Goal: Task Accomplishment & Management: Manage account settings

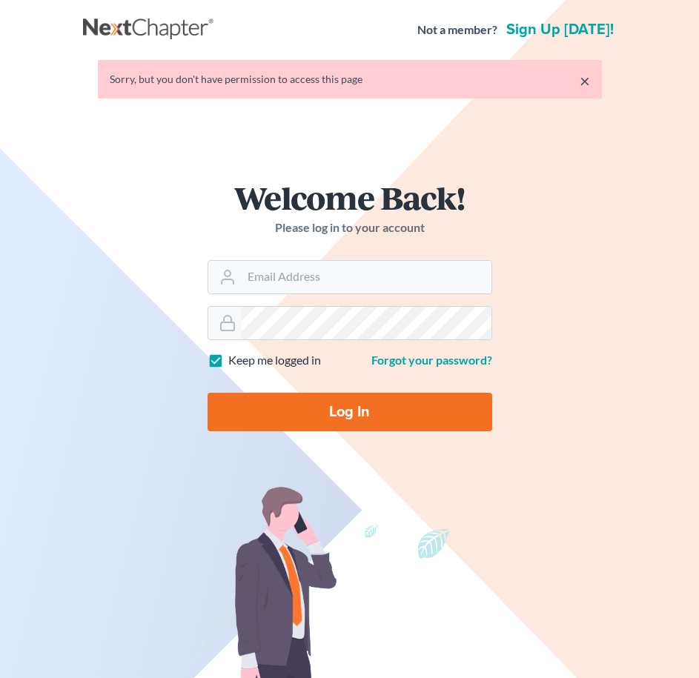
type input "[PERSON_NAME][EMAIL_ADDRESS][DOMAIN_NAME]"
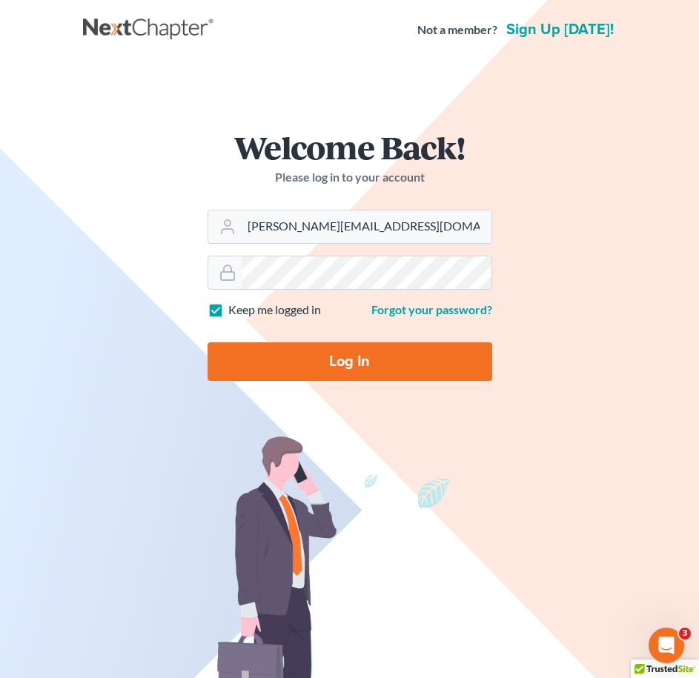
click at [346, 370] on input "Log In" at bounding box center [349, 361] width 284 height 39
type input "Thinking..."
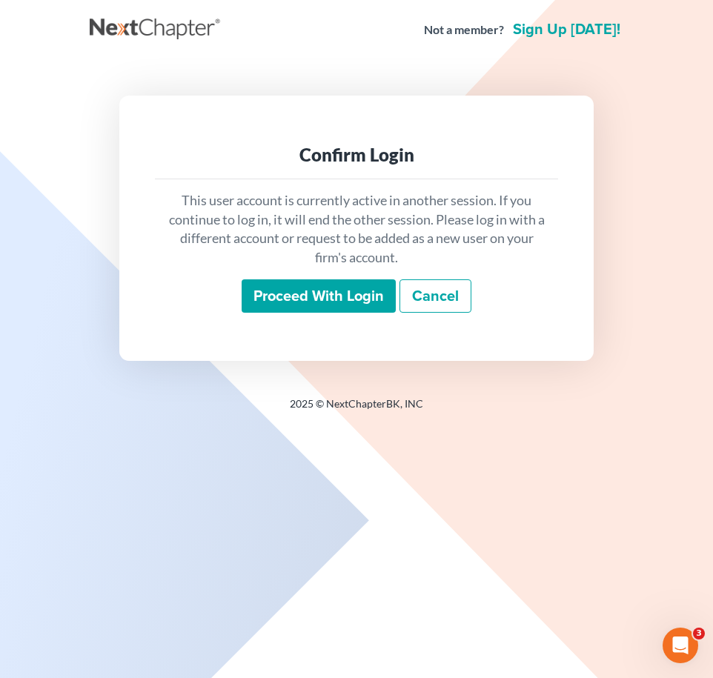
click at [311, 293] on input "Proceed with login" at bounding box center [318, 296] width 154 height 34
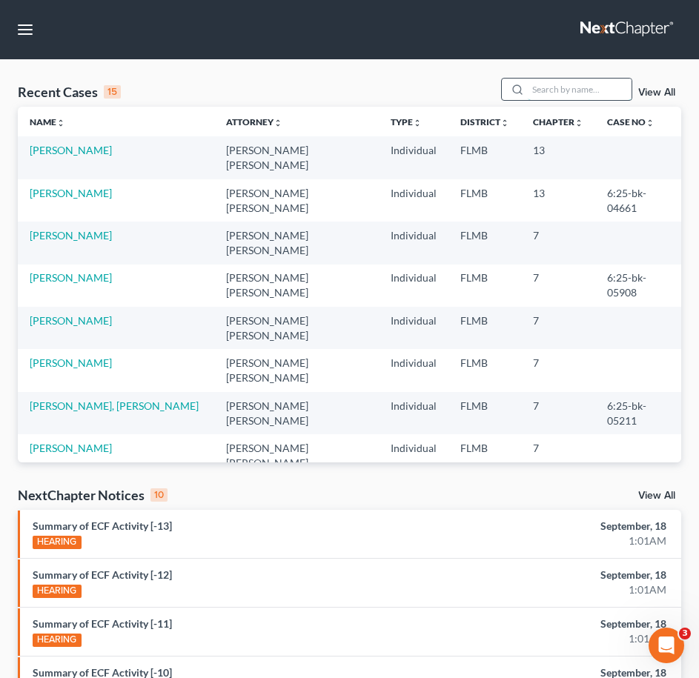
click at [547, 87] on input "search" at bounding box center [579, 89] width 104 height 21
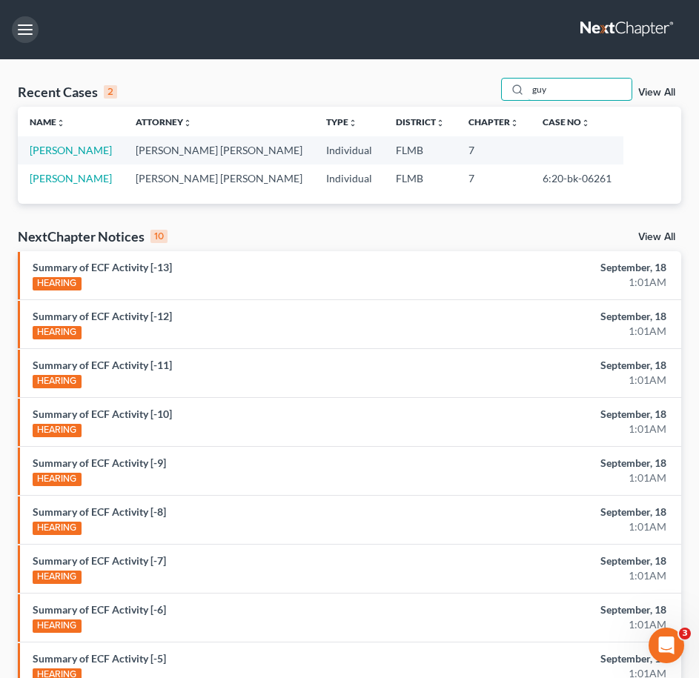
type input "guy"
click at [25, 29] on button "button" at bounding box center [25, 29] width 27 height 27
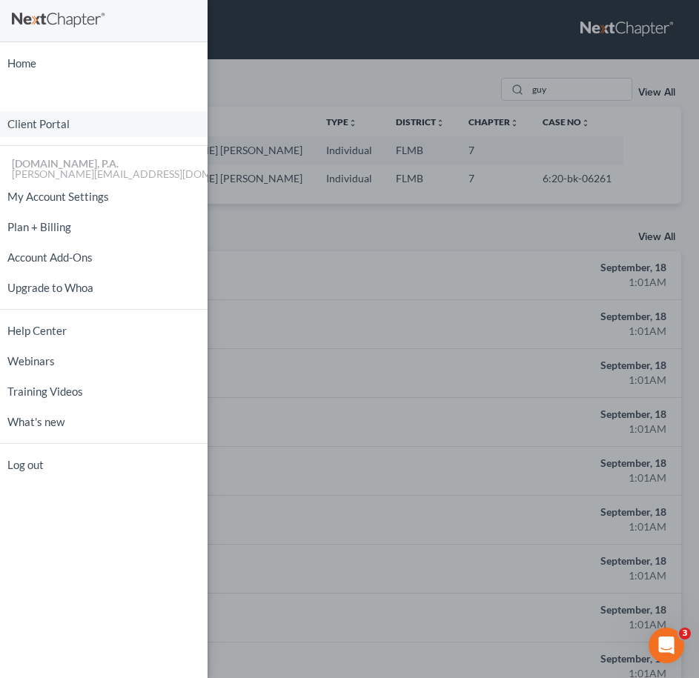
click at [90, 125] on link "Client Portal" at bounding box center [103, 124] width 207 height 26
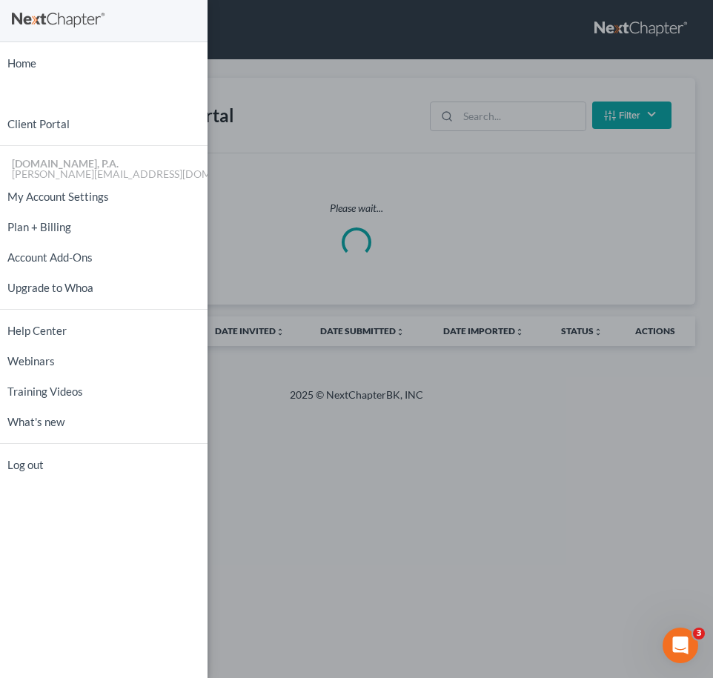
click at [507, 124] on div "Home New Case Client Portal Fresh-Start.Law, P.A. jay@fresh-start.law My Accoun…" at bounding box center [356, 339] width 713 height 678
click at [504, 119] on div "Home New Case Client Portal Fresh-Start.Law, P.A. jay@fresh-start.law My Accoun…" at bounding box center [356, 339] width 713 height 678
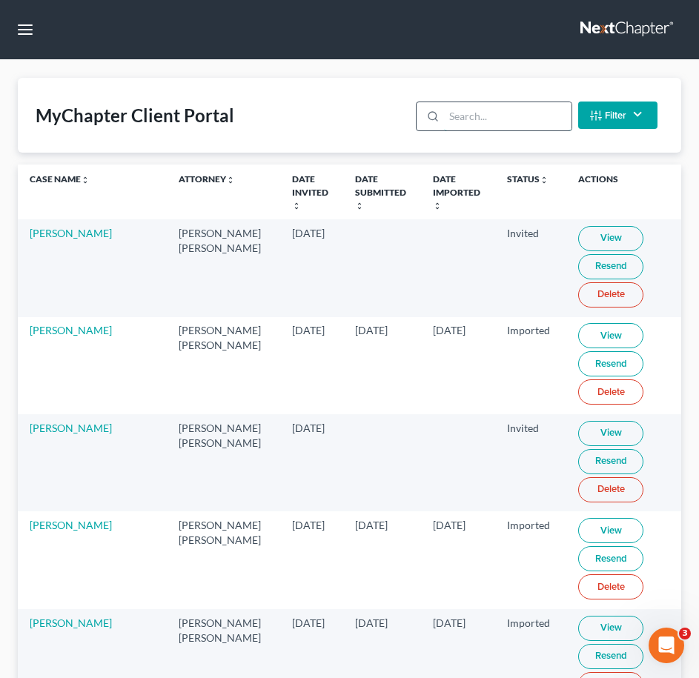
click at [493, 117] on input "search" at bounding box center [507, 116] width 127 height 28
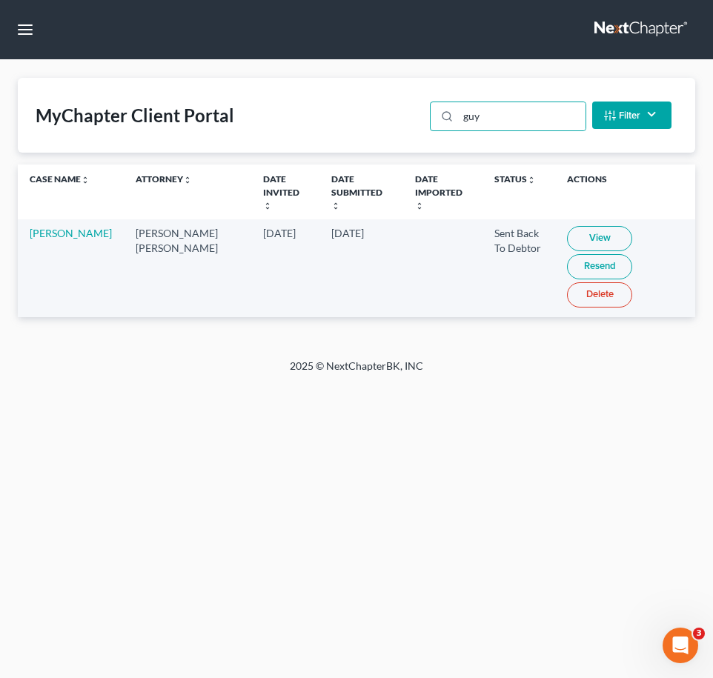
click at [570, 226] on link "View" at bounding box center [599, 238] width 65 height 25
drag, startPoint x: 515, startPoint y: 119, endPoint x: 29, endPoint y: 136, distance: 486.2
click at [41, 129] on div "MyChapter Client Portal guy Filter Status Filter... Invited In Progress Ready T…" at bounding box center [356, 115] width 677 height 75
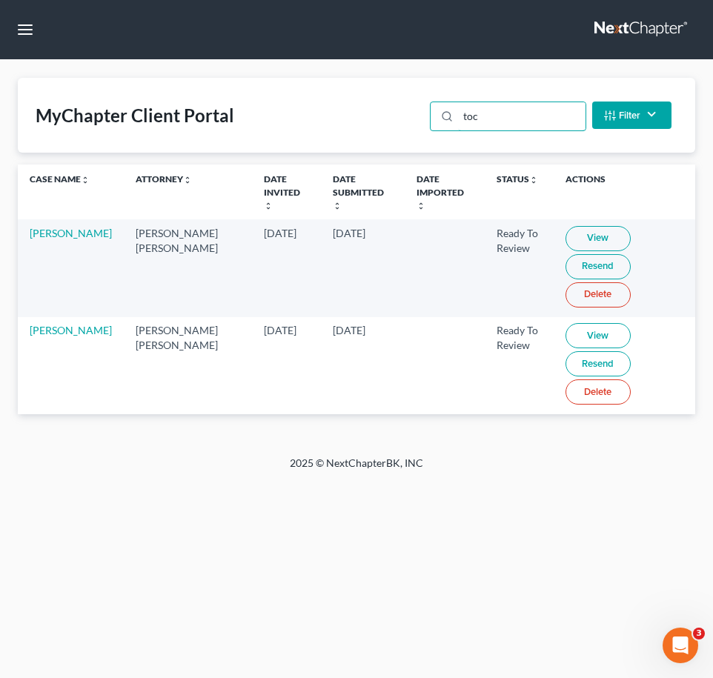
type input "toc"
click at [565, 323] on link "View" at bounding box center [597, 335] width 65 height 25
click at [568, 323] on link "View" at bounding box center [597, 335] width 65 height 25
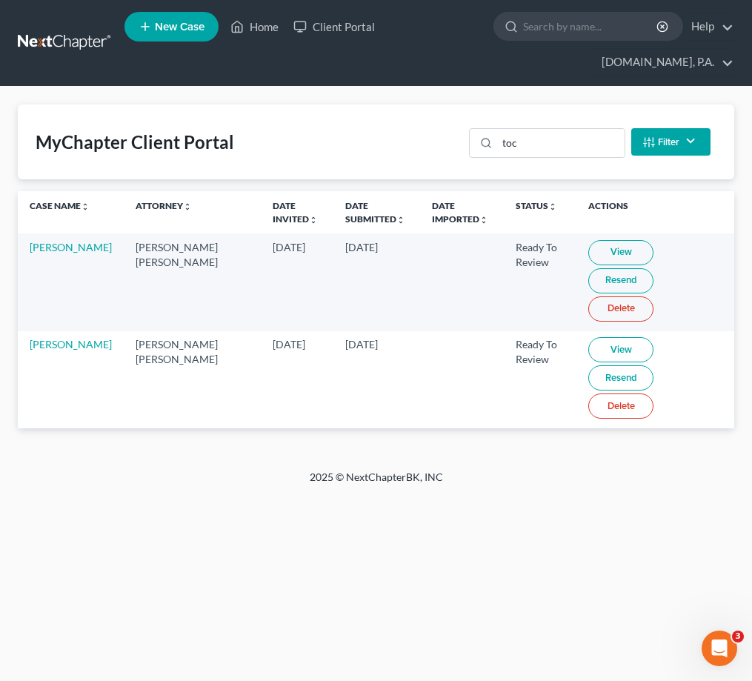
click at [60, 47] on link at bounding box center [65, 43] width 95 height 27
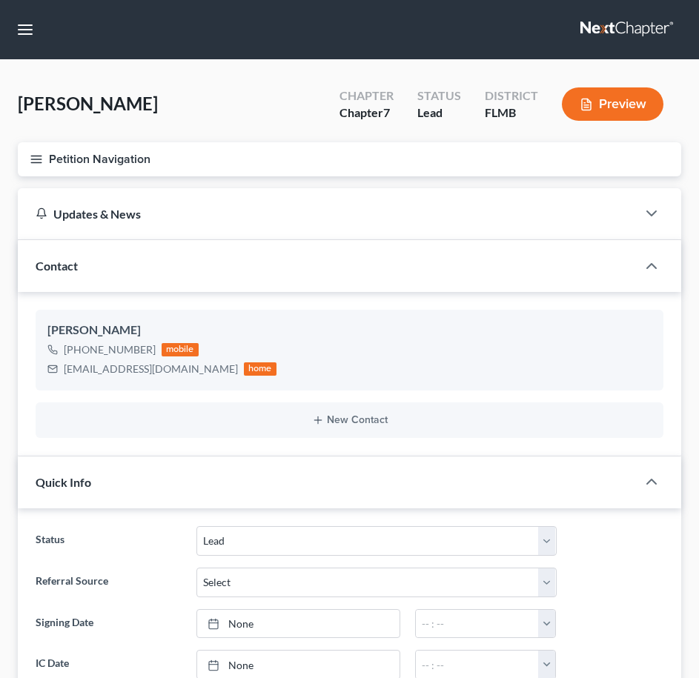
select select "4"
click at [31, 153] on icon "button" at bounding box center [36, 159] width 13 height 13
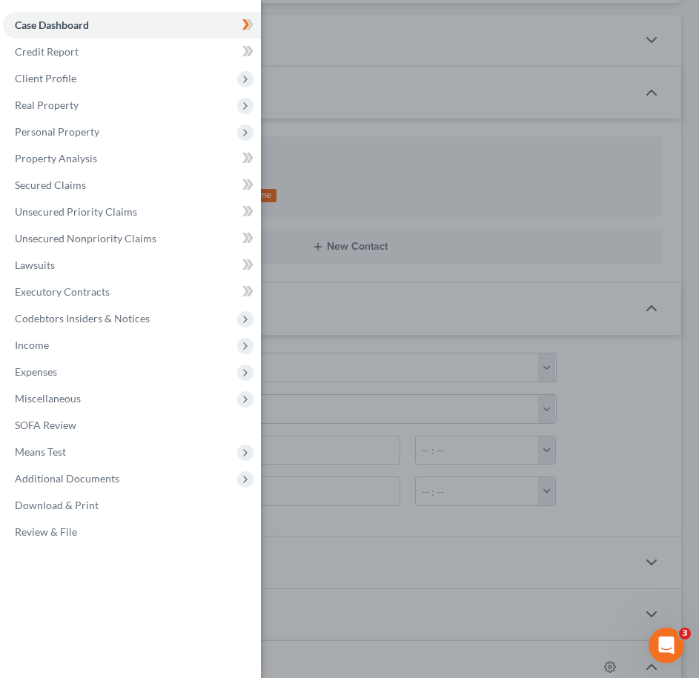
scroll to position [185, 0]
click at [450, 253] on div "Case Dashboard Payments Invoices Payments Payments Credit Report Client Profile" at bounding box center [349, 339] width 699 height 678
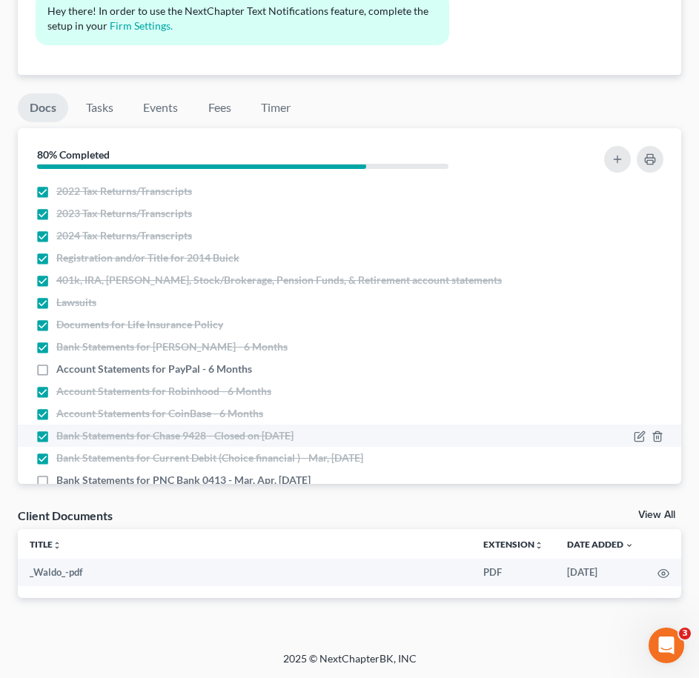
scroll to position [195, 0]
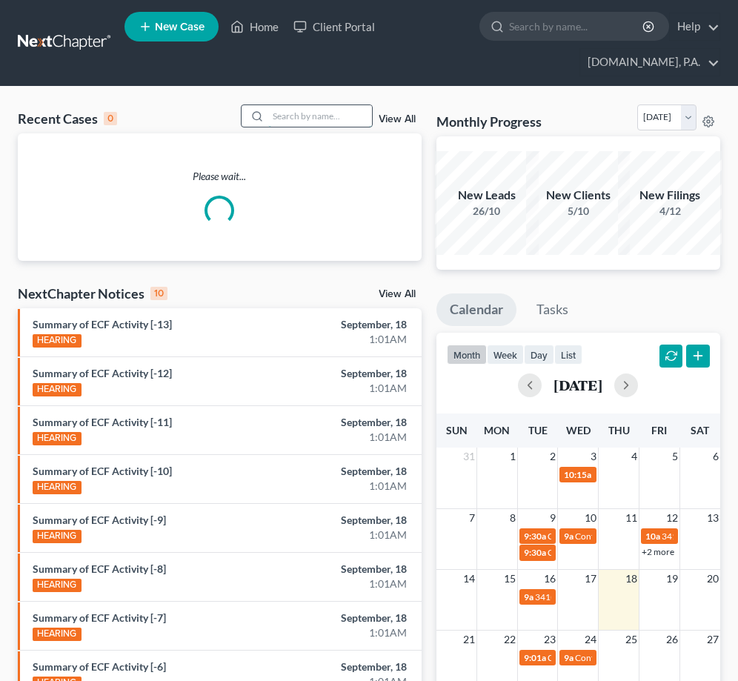
click at [304, 110] on input "search" at bounding box center [320, 115] width 104 height 21
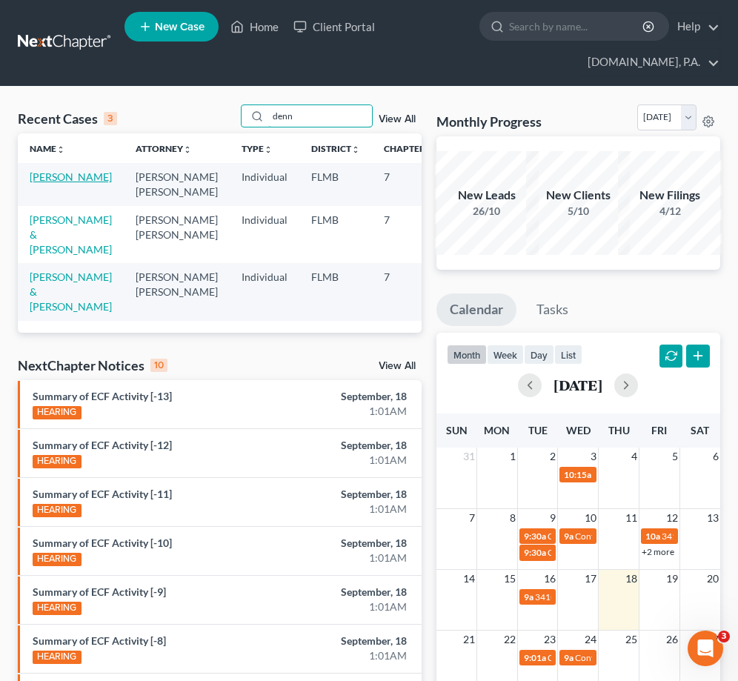
type input "denn"
click at [63, 183] on link "[PERSON_NAME]" at bounding box center [71, 176] width 82 height 13
select select "2"
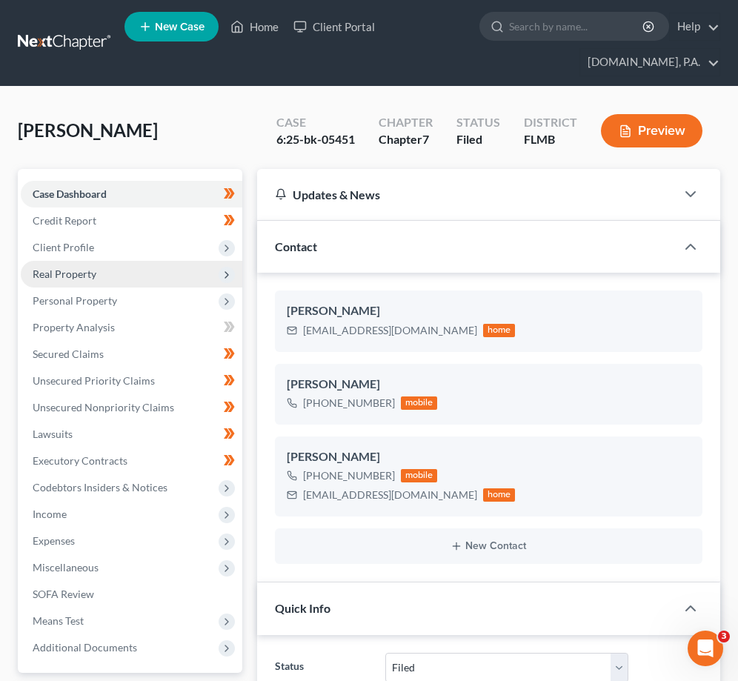
click at [93, 273] on span "Real Property" at bounding box center [65, 273] width 64 height 13
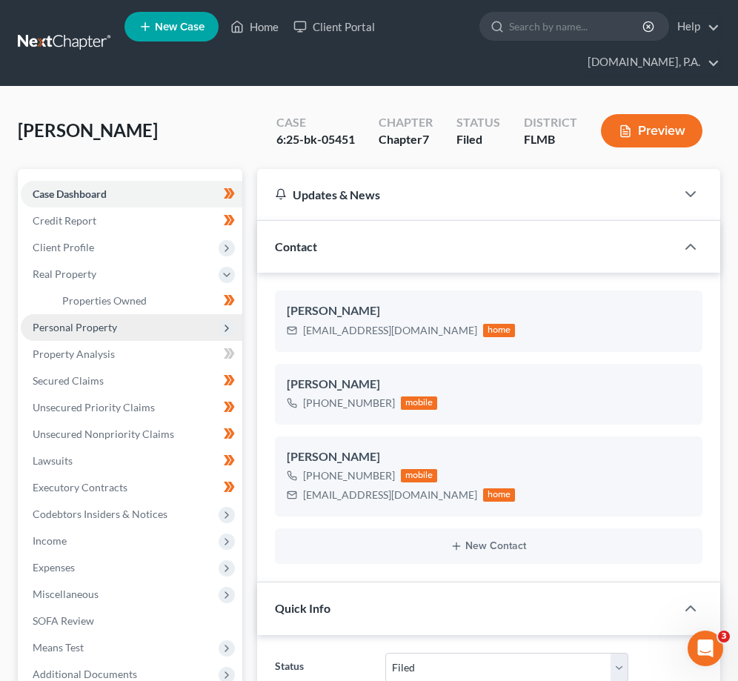
click at [107, 322] on span "Personal Property" at bounding box center [75, 327] width 84 height 13
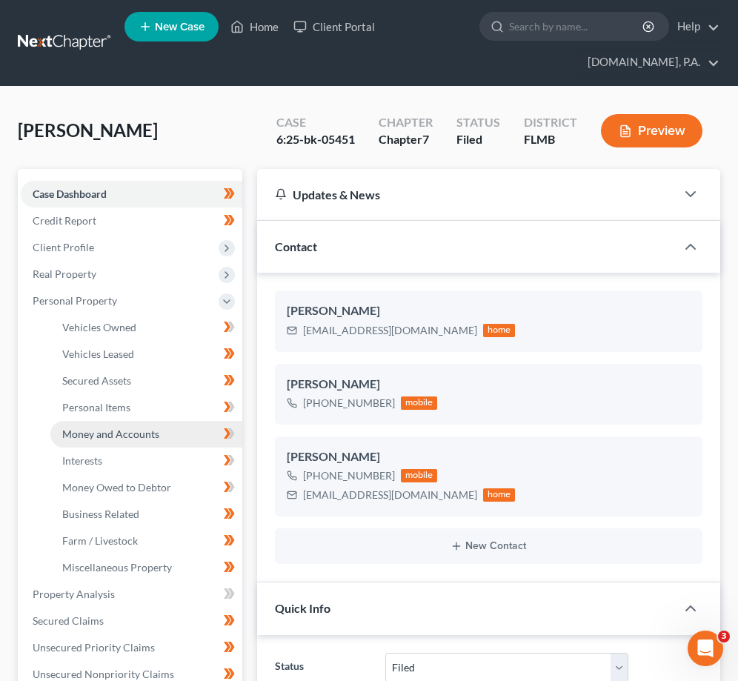
click at [113, 433] on span "Money and Accounts" at bounding box center [110, 433] width 97 height 13
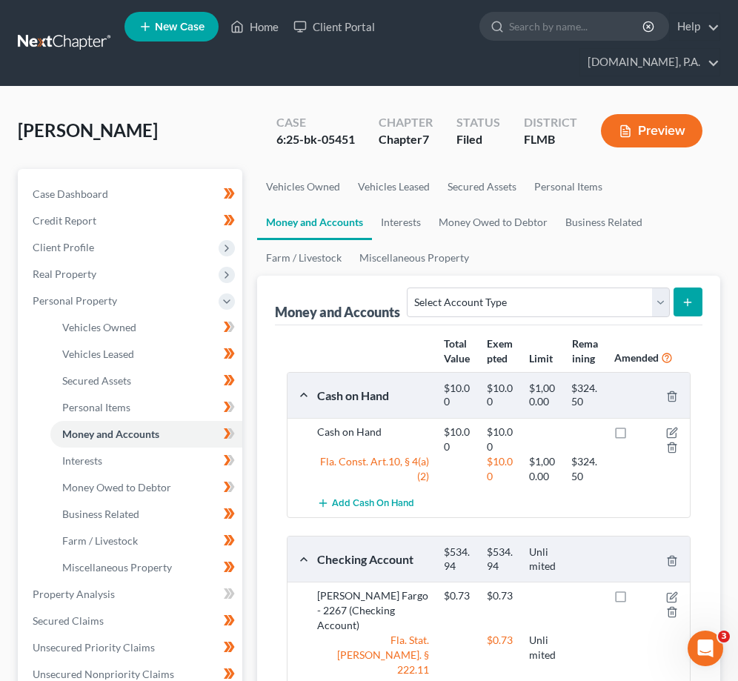
click at [330, 311] on div "Money and Accounts" at bounding box center [337, 312] width 125 height 18
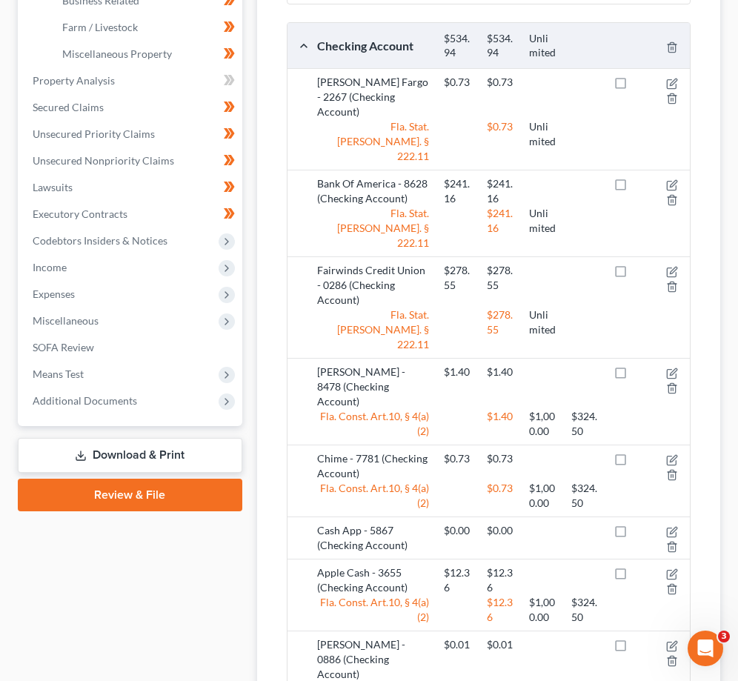
scroll to position [556, 0]
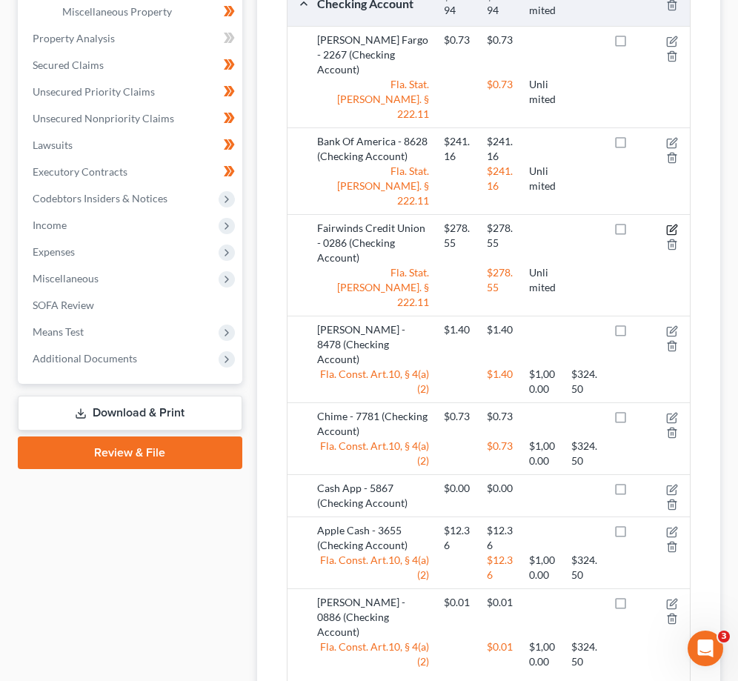
click at [673, 224] on icon "button" at bounding box center [673, 227] width 7 height 7
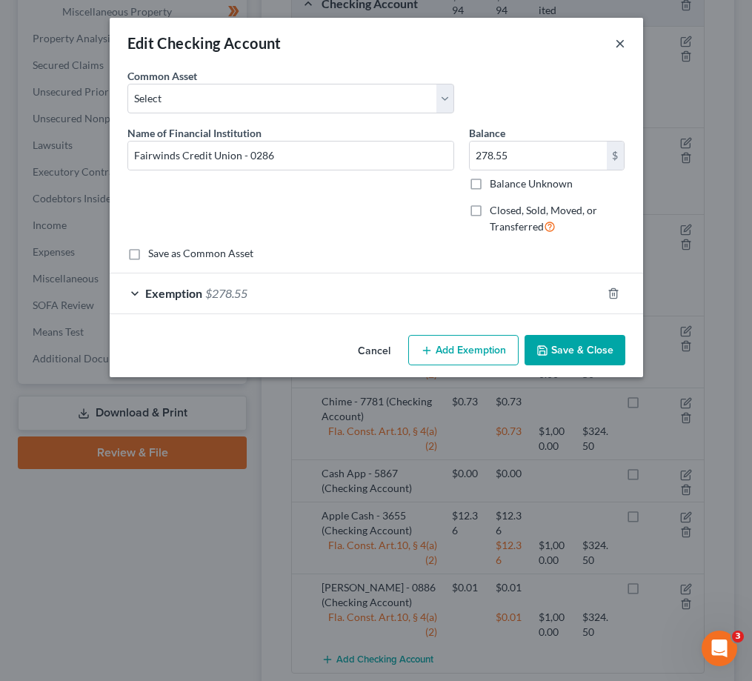
click at [616, 36] on button "×" at bounding box center [620, 43] width 10 height 18
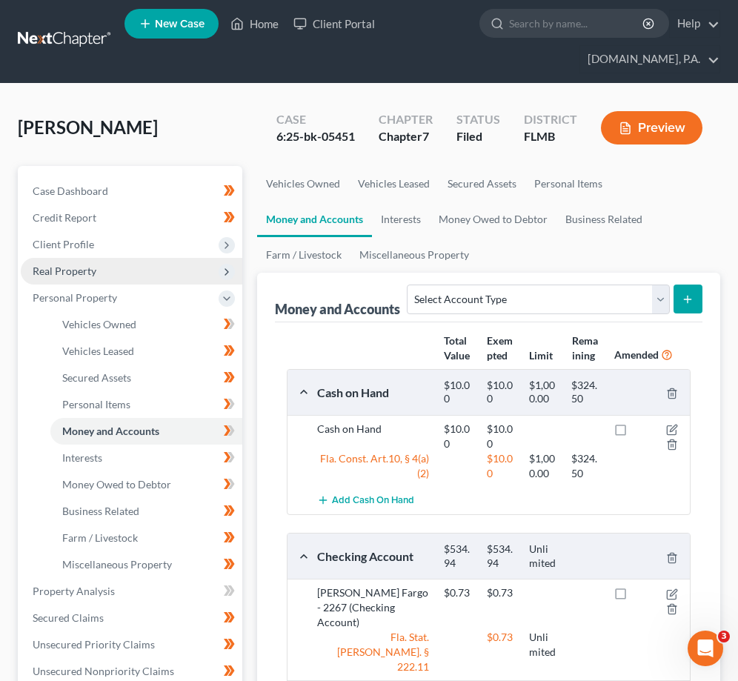
scroll to position [0, 0]
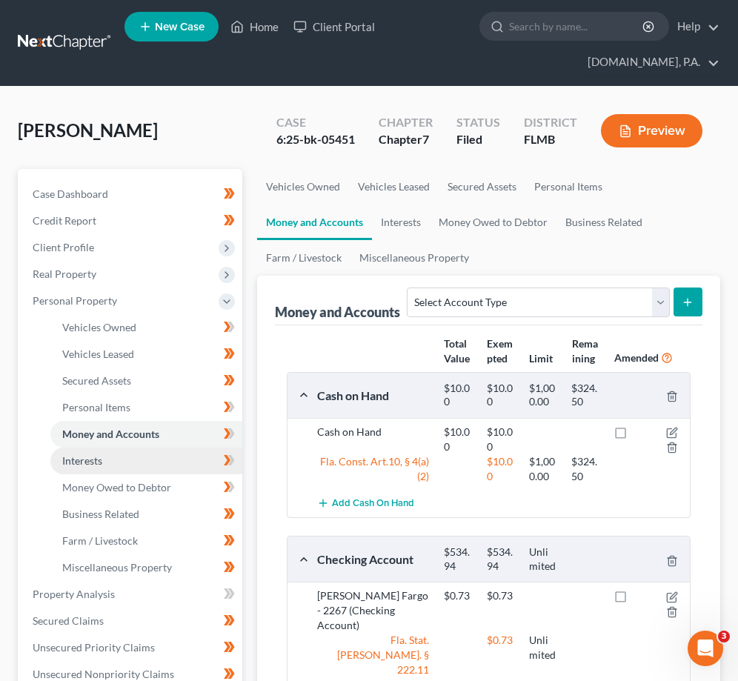
click at [127, 453] on link "Interests" at bounding box center [146, 460] width 192 height 27
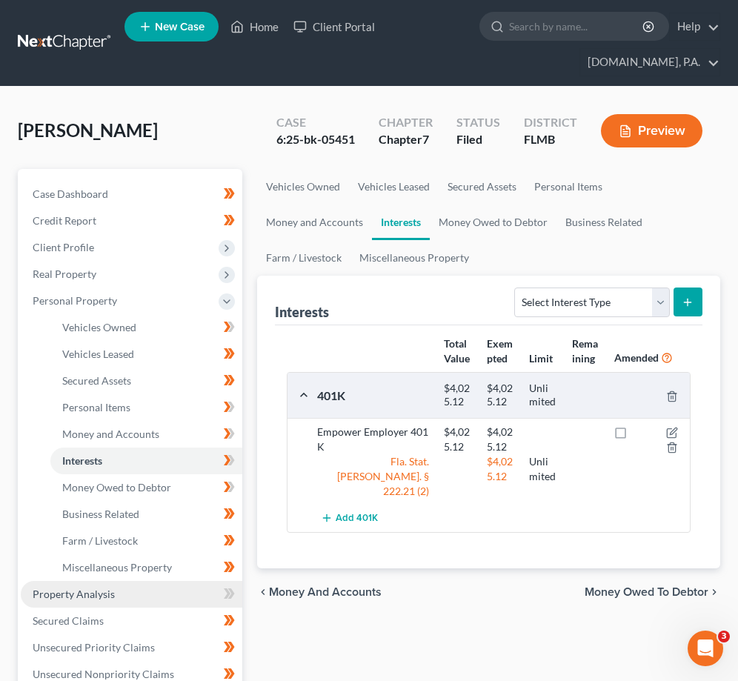
scroll to position [370, 0]
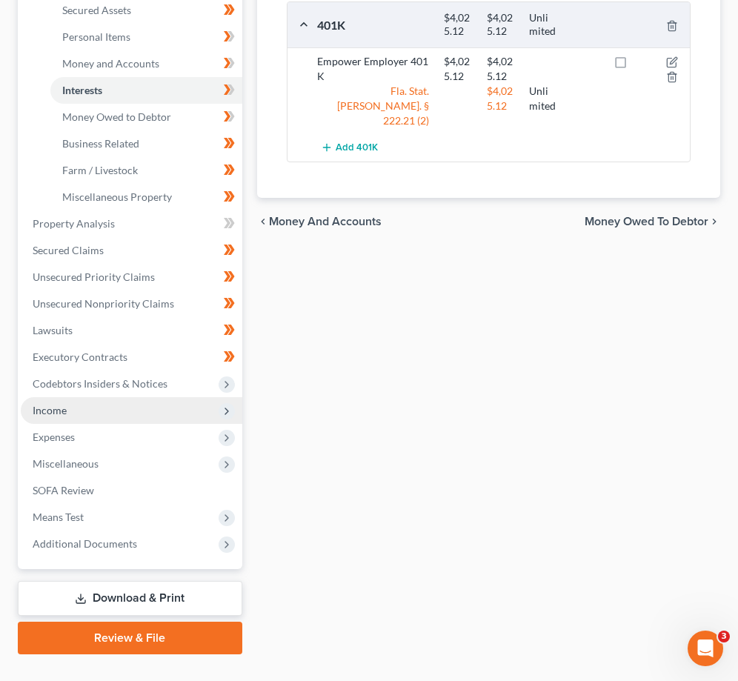
click at [79, 400] on span "Income" at bounding box center [131, 410] width 221 height 27
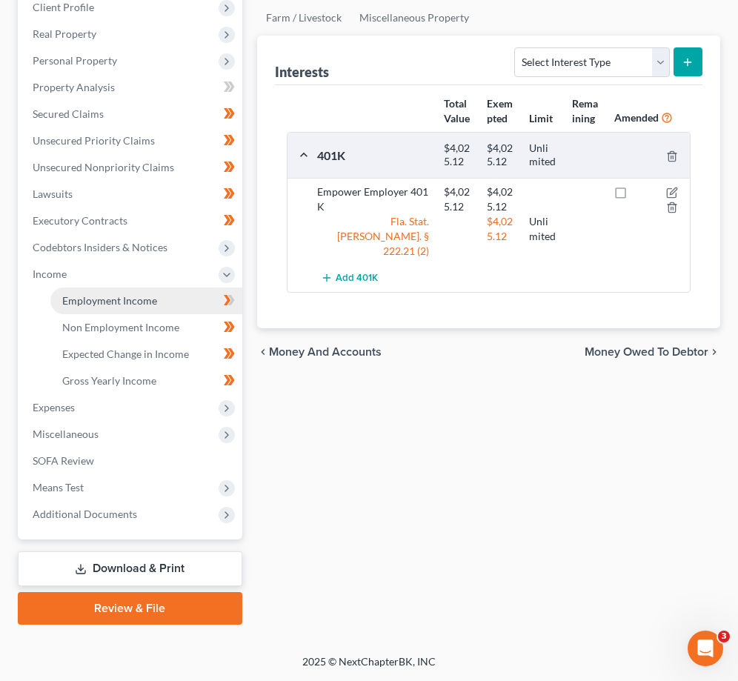
drag, startPoint x: 128, startPoint y: 305, endPoint x: 181, endPoint y: 351, distance: 70.4
click at [130, 304] on span "Employment Income" at bounding box center [109, 300] width 95 height 13
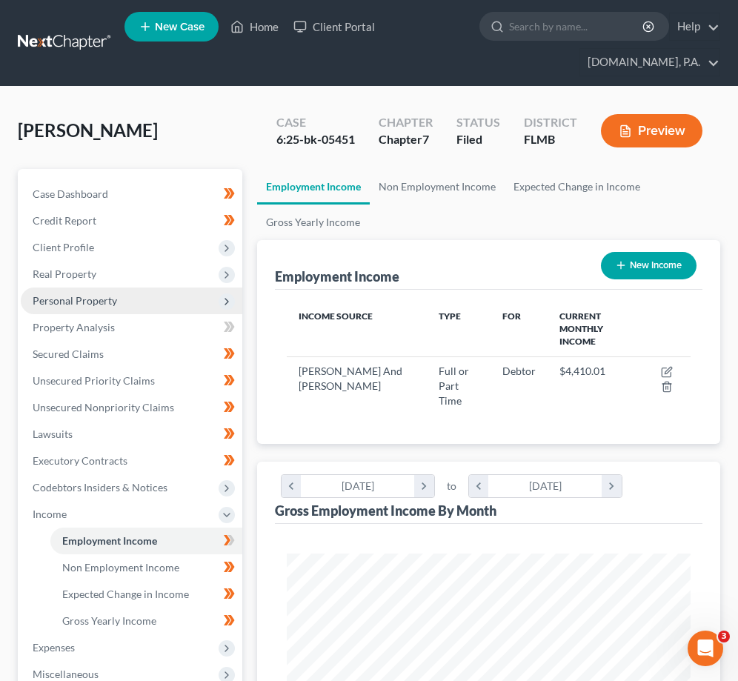
click at [87, 301] on span "Personal Property" at bounding box center [75, 300] width 84 height 13
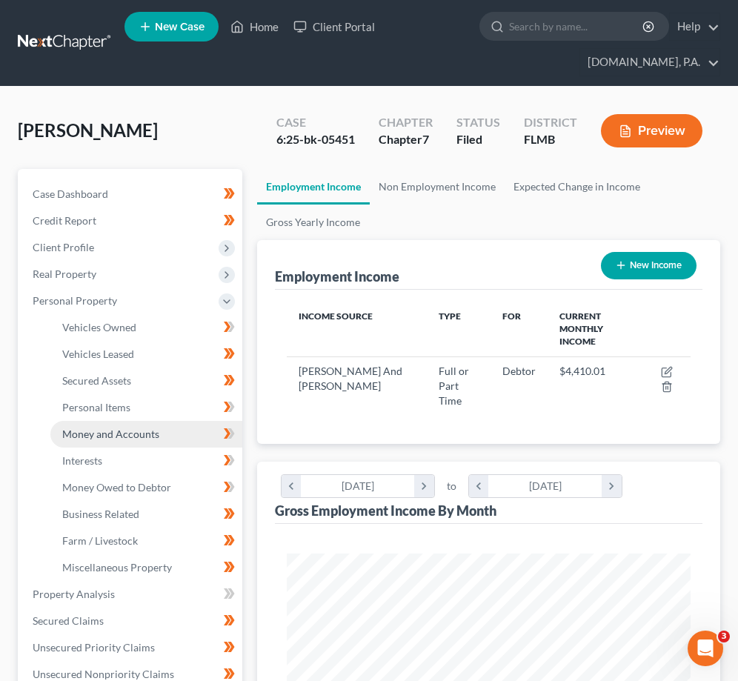
drag, startPoint x: 139, startPoint y: 437, endPoint x: 148, endPoint y: 434, distance: 10.1
click at [140, 436] on span "Money and Accounts" at bounding box center [110, 433] width 97 height 13
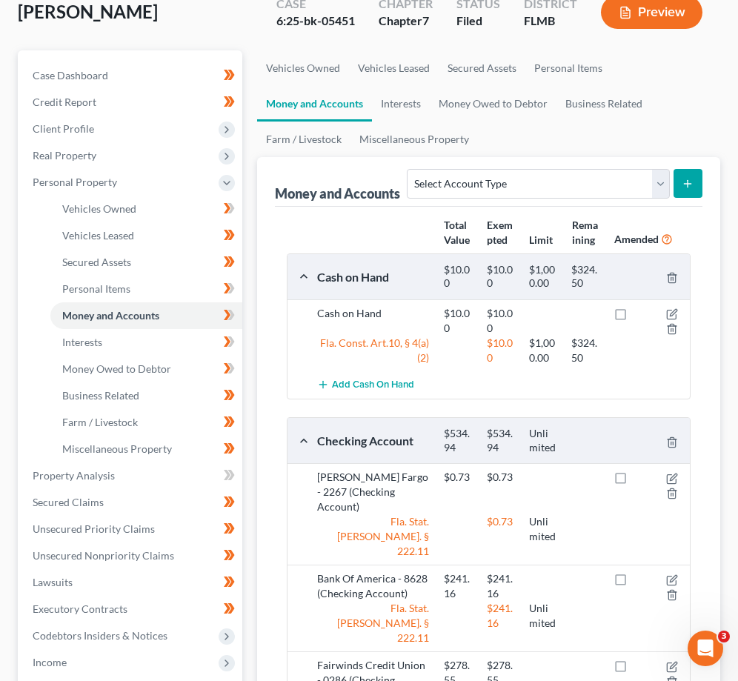
scroll to position [185, 0]
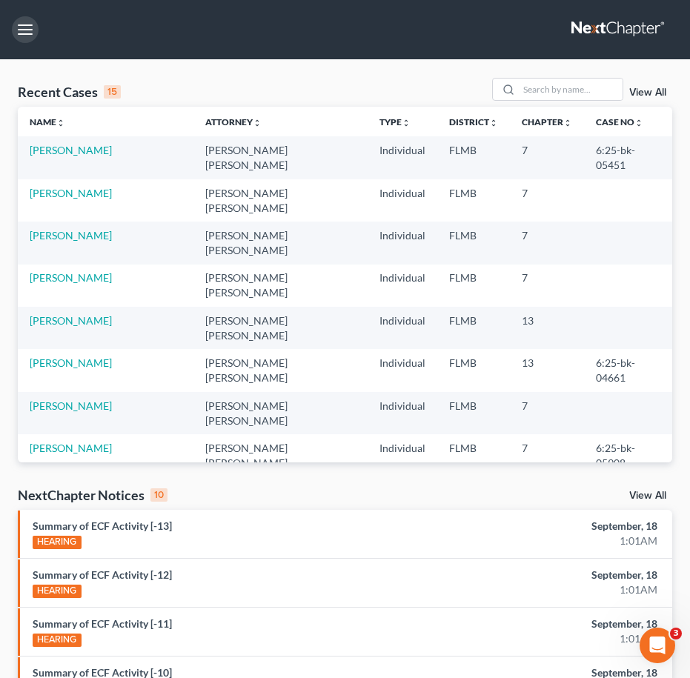
click at [30, 27] on button "button" at bounding box center [25, 29] width 27 height 27
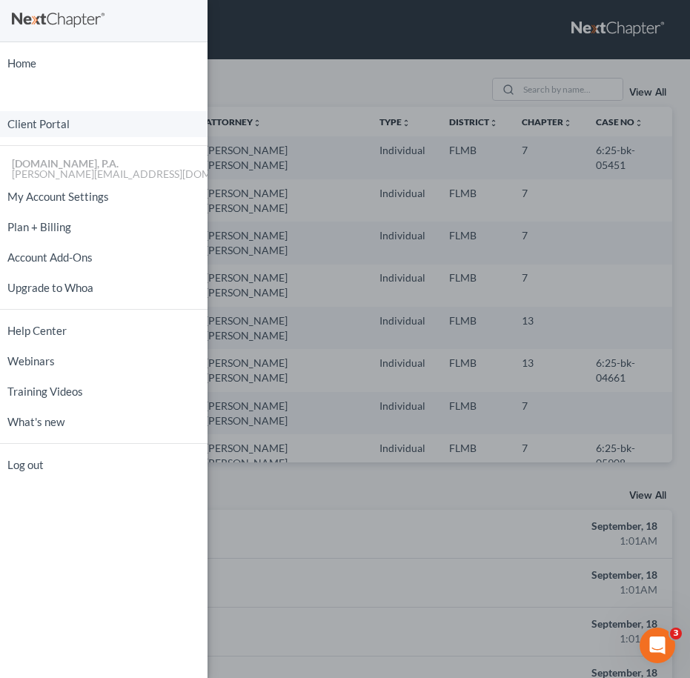
click at [92, 127] on link "Client Portal" at bounding box center [103, 124] width 207 height 26
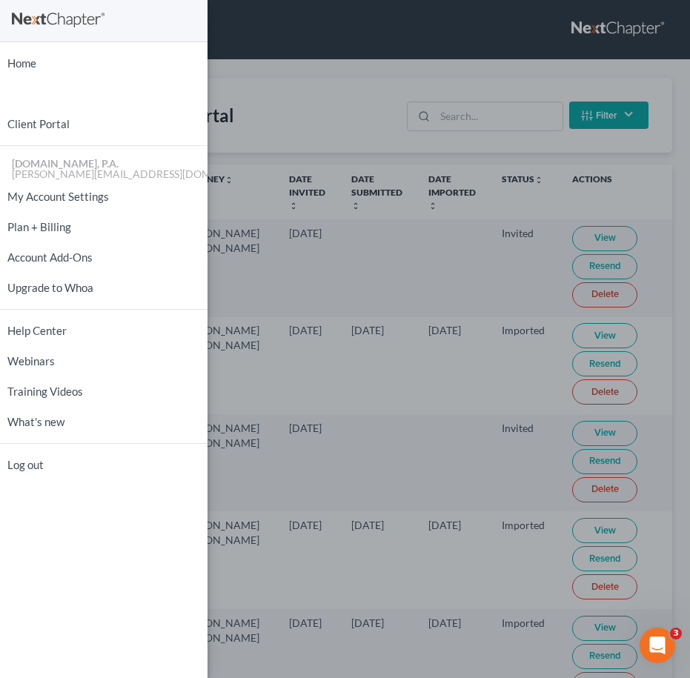
click at [341, 102] on div "Home New Case Client Portal Fresh-Start.Law, P.A. jay@fresh-start.law My Accoun…" at bounding box center [345, 339] width 690 height 678
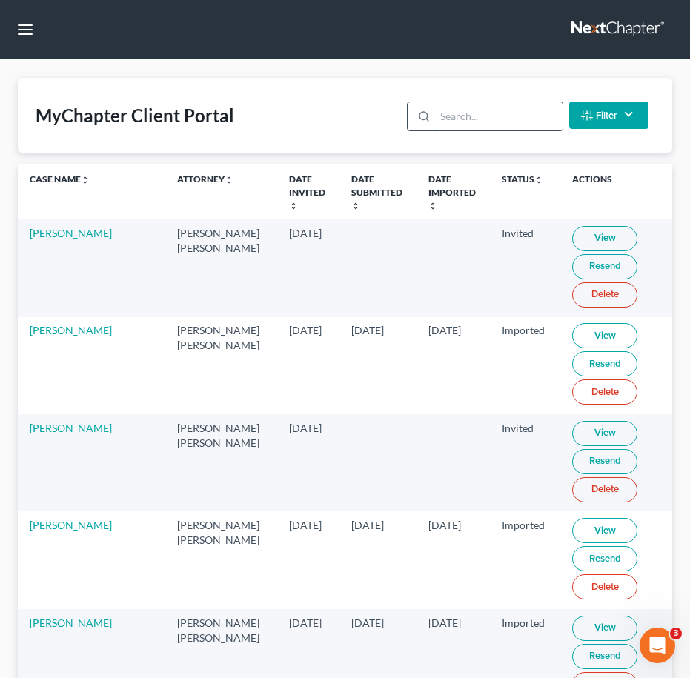
click at [469, 113] on input "search" at bounding box center [498, 116] width 127 height 28
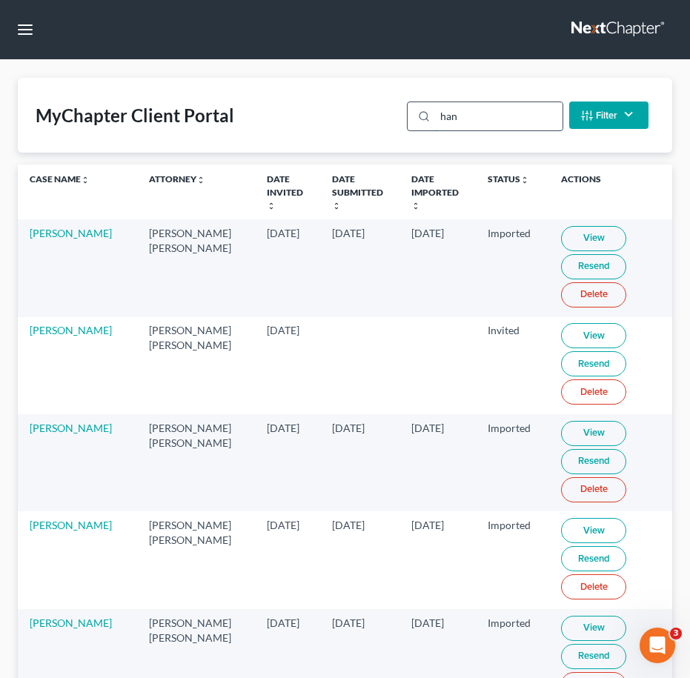
click at [482, 117] on input "han" at bounding box center [498, 116] width 127 height 28
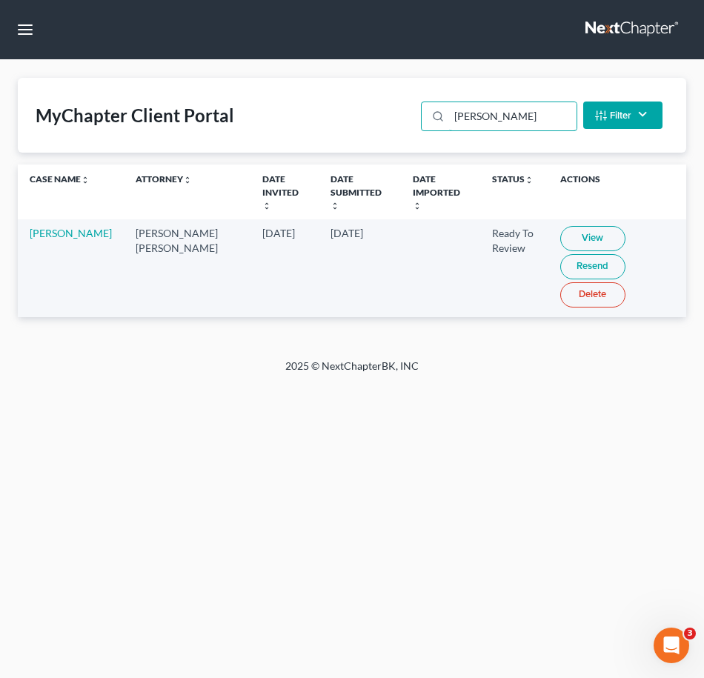
type input "hahn"
click at [581, 233] on link "View" at bounding box center [592, 238] width 65 height 25
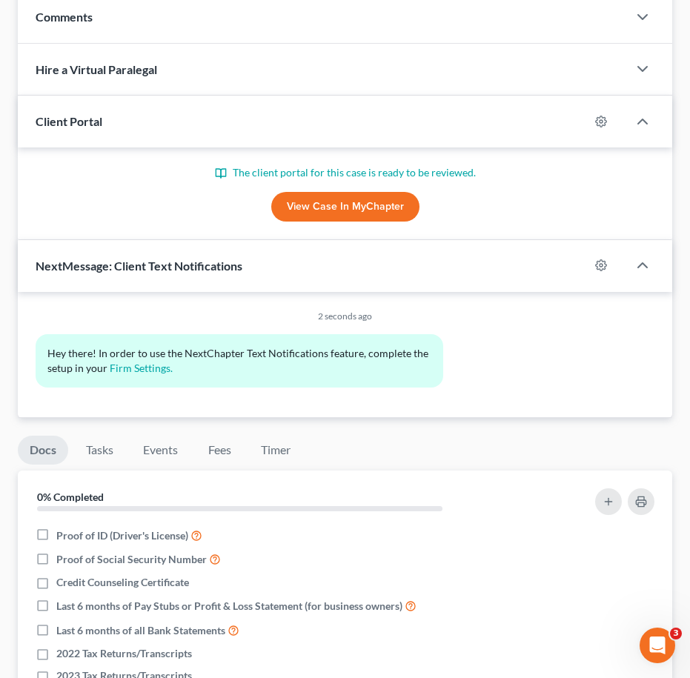
scroll to position [926, 0]
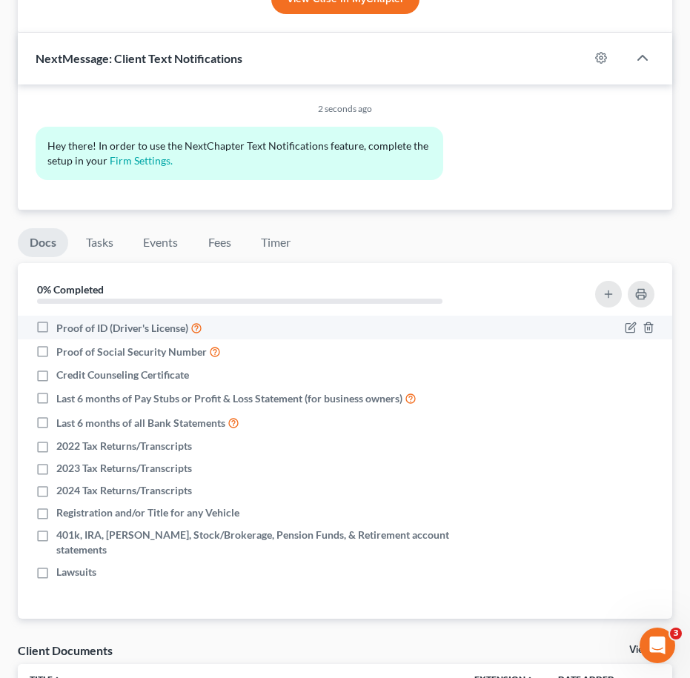
click at [56, 332] on label "Proof of ID (Driver's License)" at bounding box center [129, 327] width 146 height 17
click at [62, 329] on input "Proof of ID (Driver's License)" at bounding box center [67, 324] width 10 height 10
checkbox input "true"
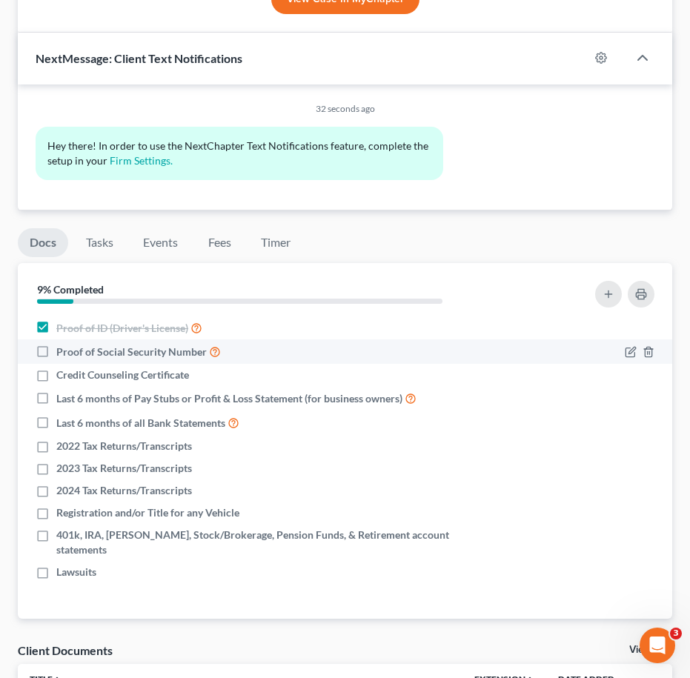
click at [56, 359] on label "Proof of Social Security Number" at bounding box center [138, 351] width 164 height 17
click at [62, 353] on input "Proof of Social Security Number" at bounding box center [67, 348] width 10 height 10
checkbox input "true"
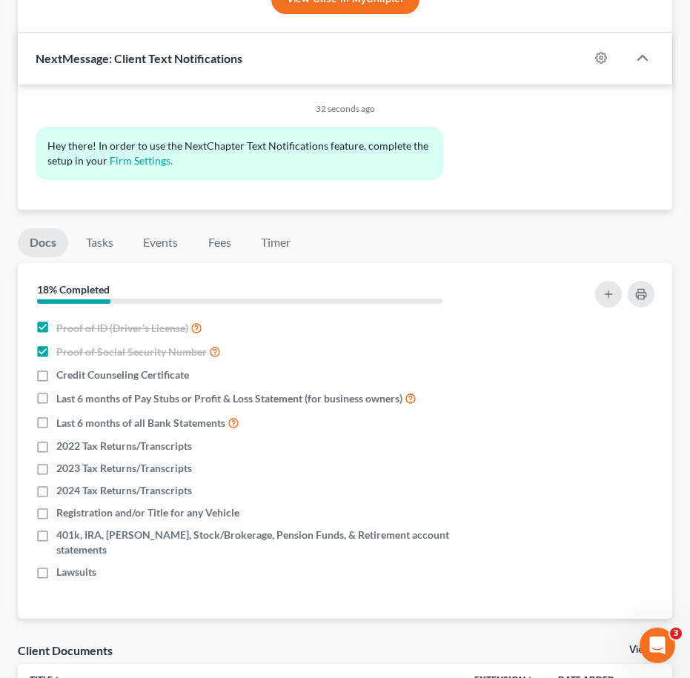
click at [366, 68] on div "NextMessage: Client Text Notifications" at bounding box center [303, 58] width 571 height 51
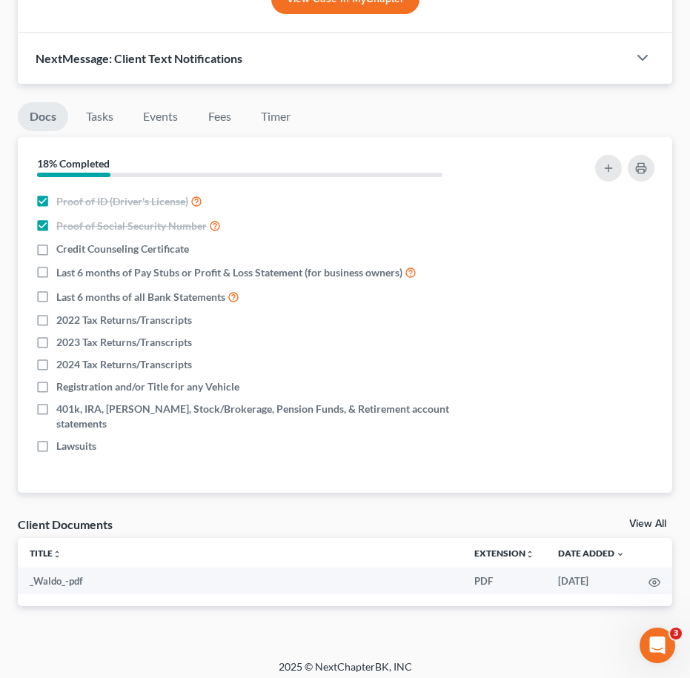
click at [373, 64] on div "NextMessage: Client Text Notifications" at bounding box center [323, 58] width 610 height 51
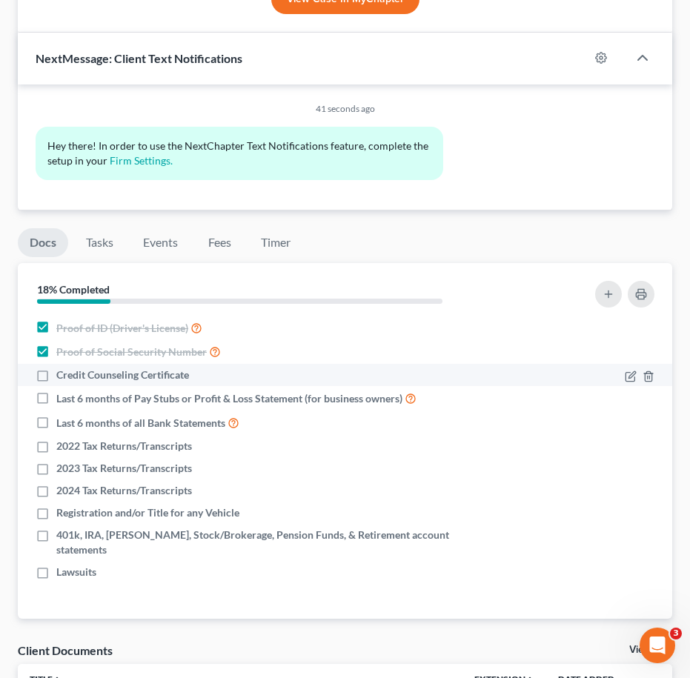
click at [56, 375] on label "Credit Counseling Certificate" at bounding box center [122, 374] width 133 height 15
click at [62, 375] on input "Credit Counseling Certificate" at bounding box center [67, 372] width 10 height 10
checkbox input "true"
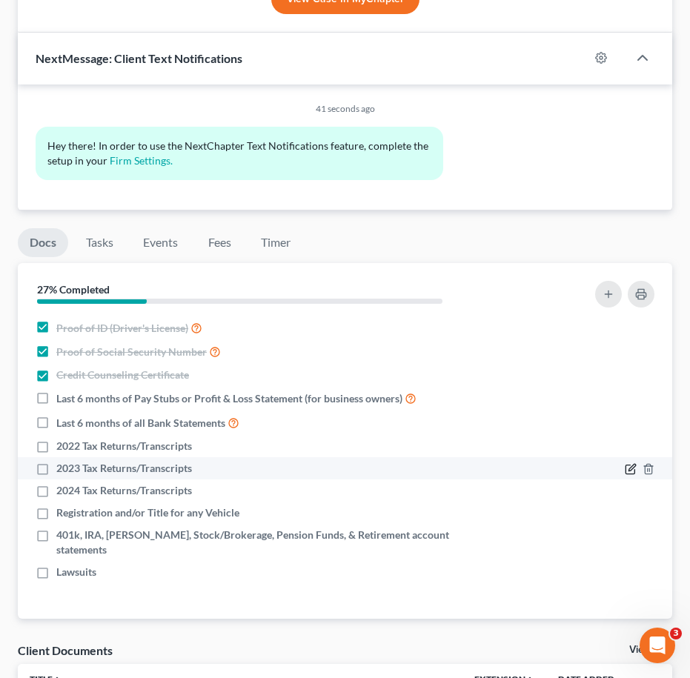
click at [627, 464] on icon "button" at bounding box center [630, 469] width 12 height 12
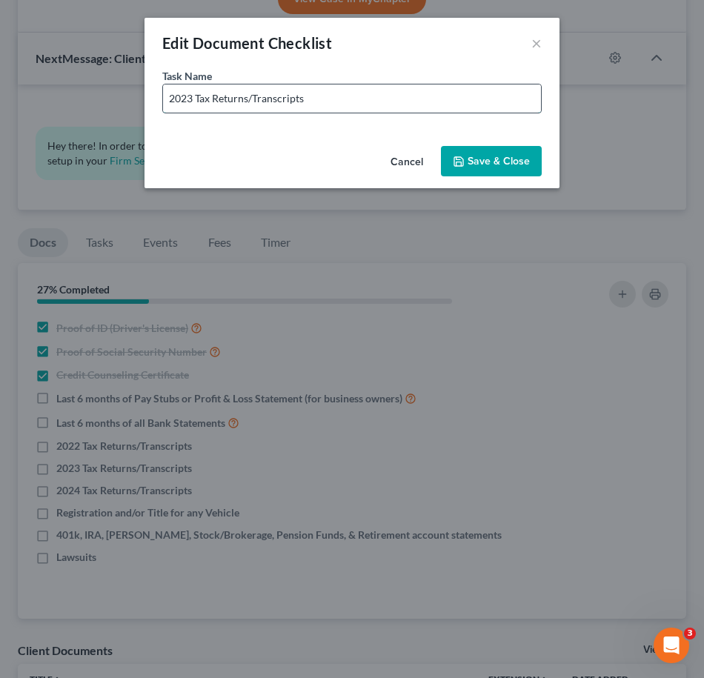
drag, startPoint x: 251, startPoint y: 99, endPoint x: 259, endPoint y: 101, distance: 8.3
click at [251, 101] on input "2023 Tax Returns/Transcripts" at bounding box center [352, 98] width 378 height 28
type input "2023 Tax Returns/Return Transcripts"
click at [470, 161] on button "Save & Close" at bounding box center [491, 161] width 101 height 31
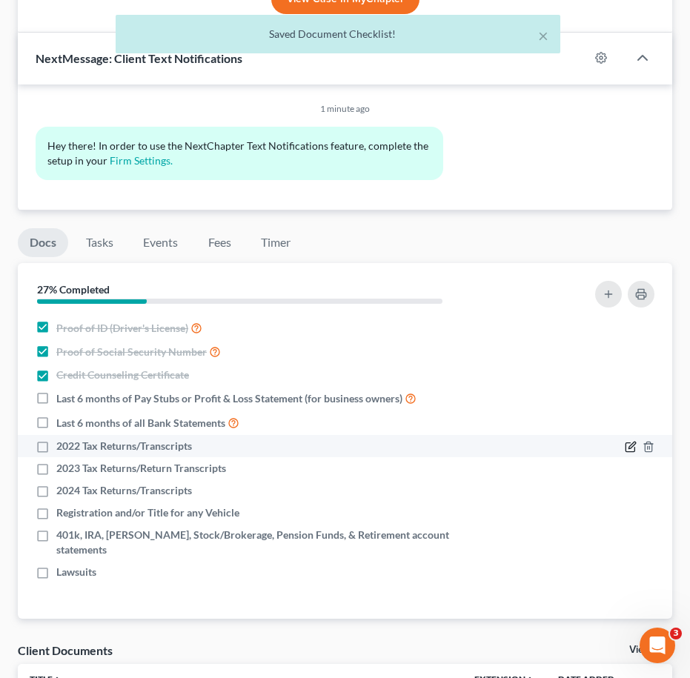
click at [631, 445] on icon "button" at bounding box center [631, 445] width 7 height 7
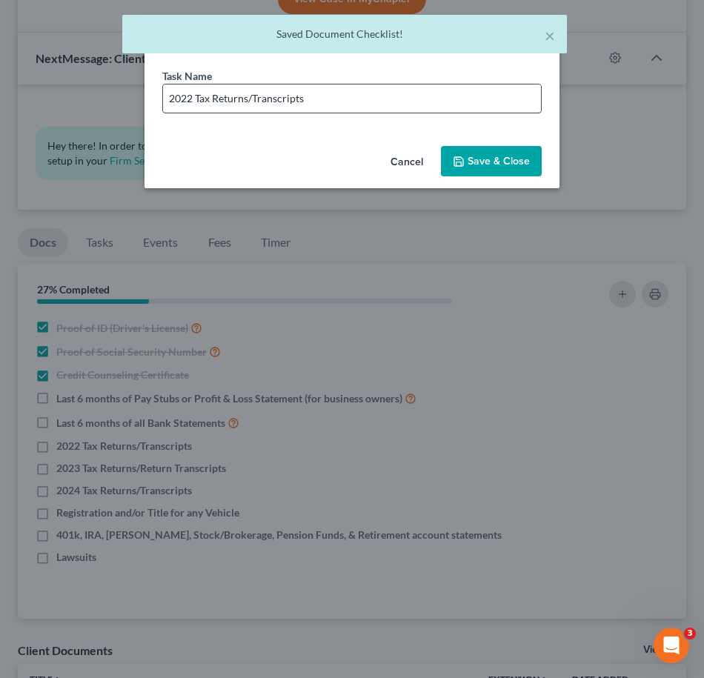
click at [251, 96] on input "2022 Tax Returns/Transcripts" at bounding box center [352, 98] width 378 height 28
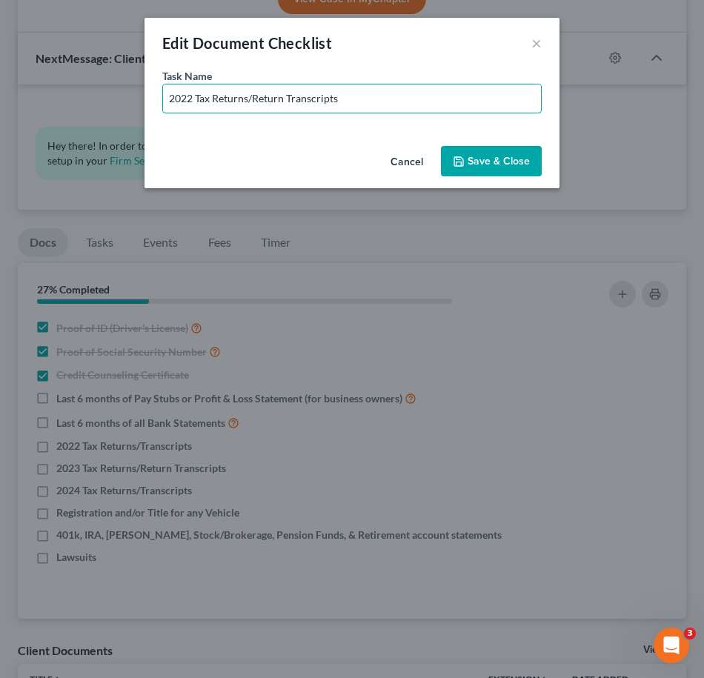
type input "2022 Tax Returns/Return Transcripts"
click at [479, 170] on button "Save & Close" at bounding box center [491, 161] width 101 height 31
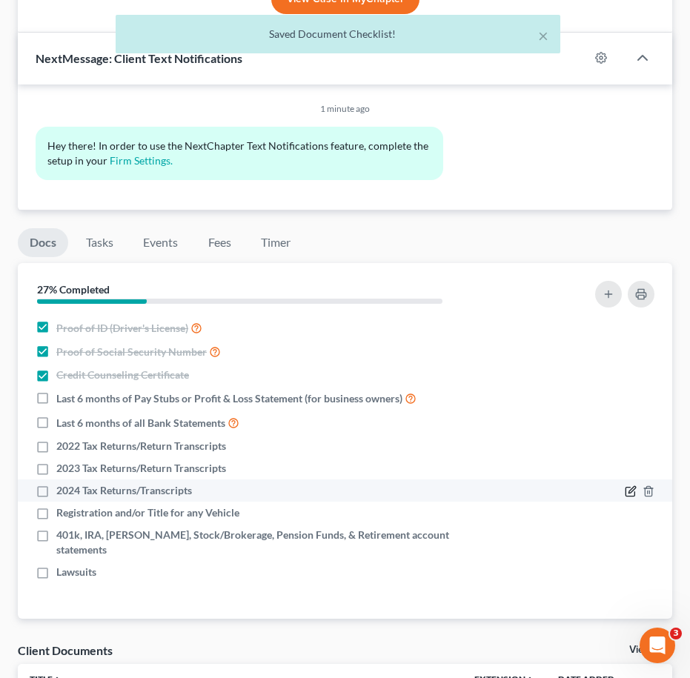
click at [630, 494] on icon "button" at bounding box center [630, 491] width 12 height 12
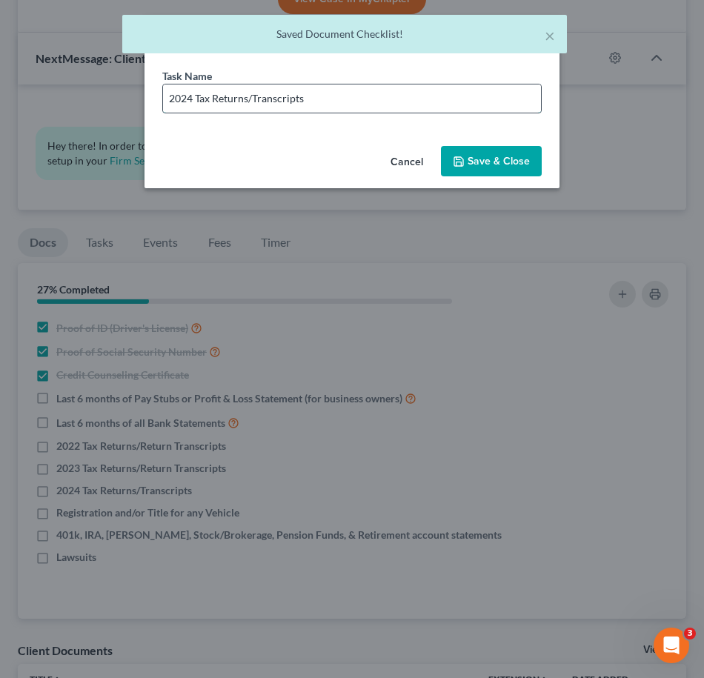
drag, startPoint x: 253, startPoint y: 103, endPoint x: 305, endPoint y: 107, distance: 52.0
click at [253, 103] on input "2024 Tax Returns/Transcripts" at bounding box center [352, 98] width 378 height 28
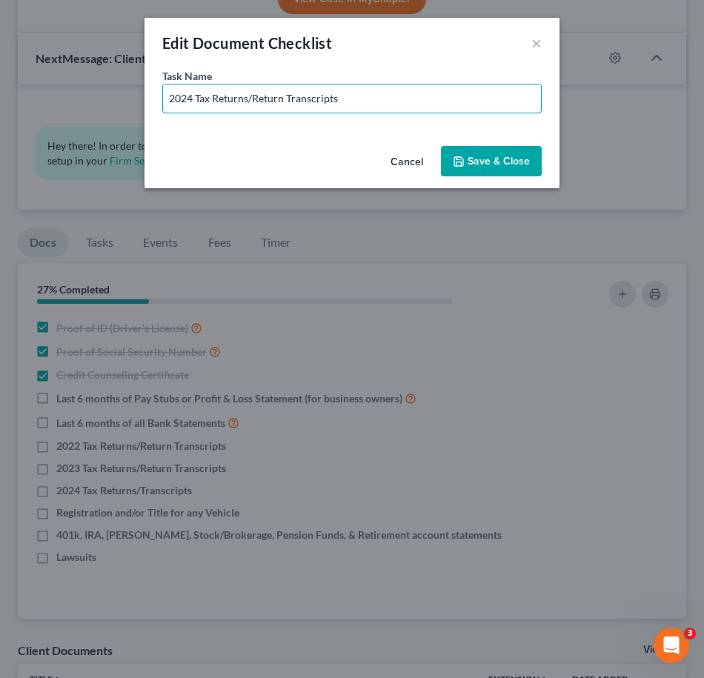
type input "2024 Tax Returns/Return Transcripts"
drag, startPoint x: 518, startPoint y: 158, endPoint x: 535, endPoint y: 221, distance: 65.9
click at [518, 160] on button "Save & Close" at bounding box center [491, 161] width 101 height 31
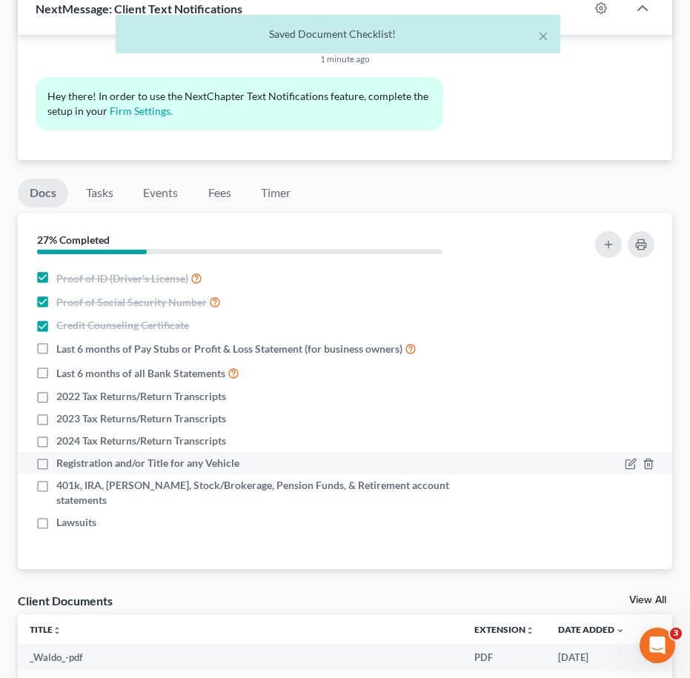
scroll to position [1019, 0]
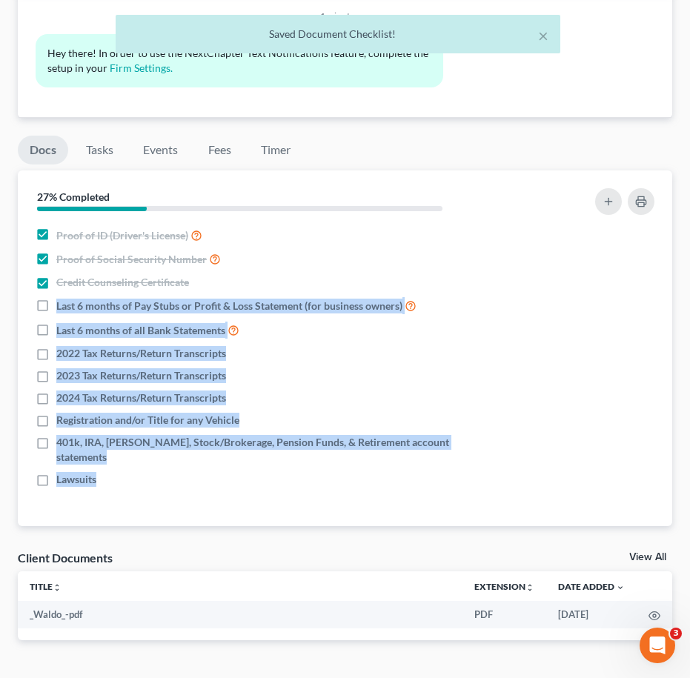
drag, startPoint x: 57, startPoint y: 299, endPoint x: 307, endPoint y: 481, distance: 308.6
click at [307, 481] on div "Nothing here yet! Proof of ID (Driver's License) Proof of Social Security Numbe…" at bounding box center [345, 375] width 654 height 304
copy ul "Last 6 months of Pay Stubs or Profit & Loss Statement (for business owners) Las…"
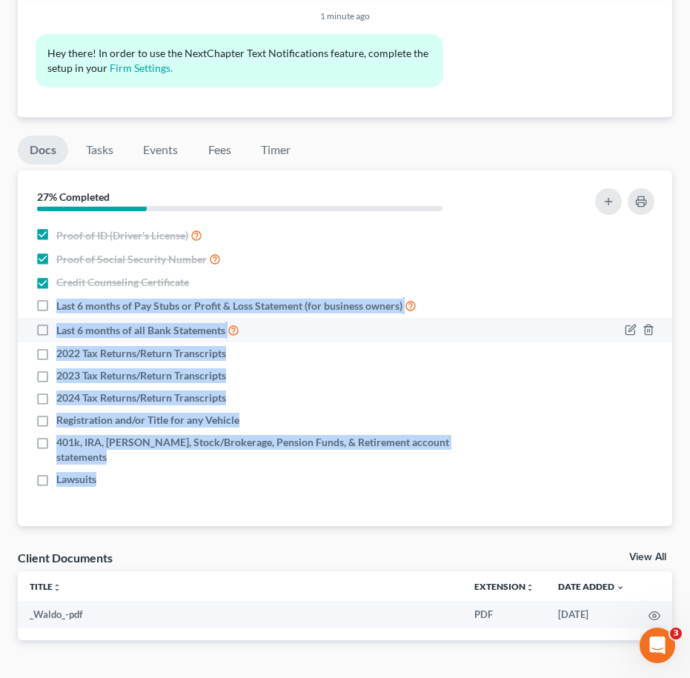
click at [449, 324] on div "Last 6 months of all Bank Statements" at bounding box center [266, 329] width 460 height 17
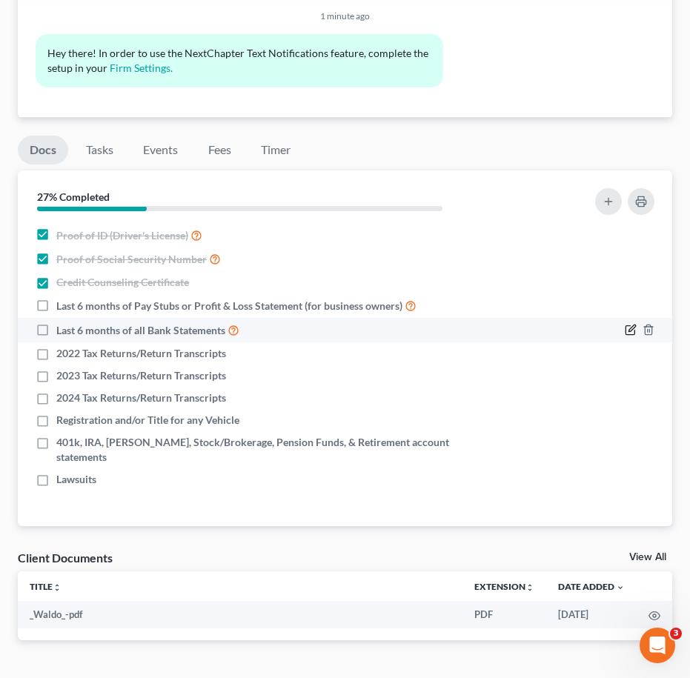
click at [633, 333] on icon "button" at bounding box center [630, 330] width 12 height 12
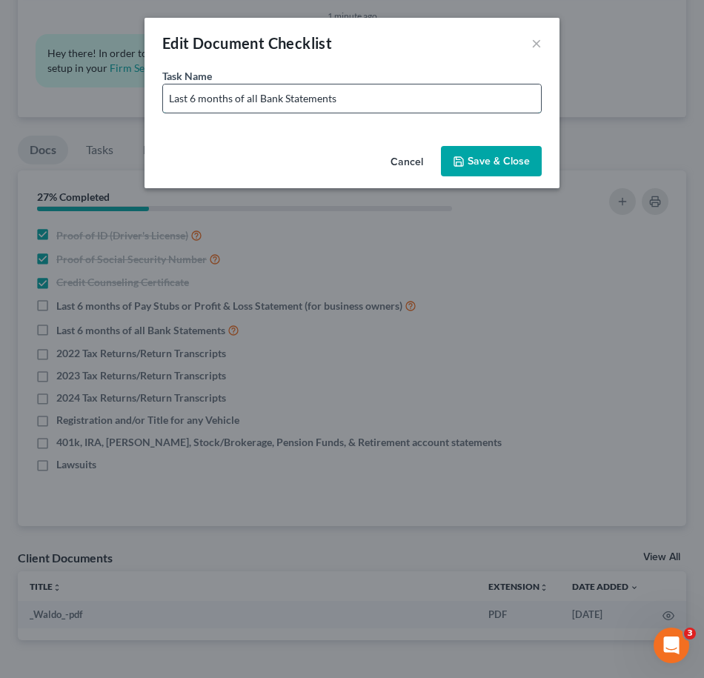
click at [427, 105] on input "Last 6 months of all Bank Statements" at bounding box center [352, 98] width 378 height 28
drag, startPoint x: 496, startPoint y: 164, endPoint x: 520, endPoint y: 162, distance: 23.7
click at [496, 164] on button "Save & Close" at bounding box center [491, 161] width 101 height 31
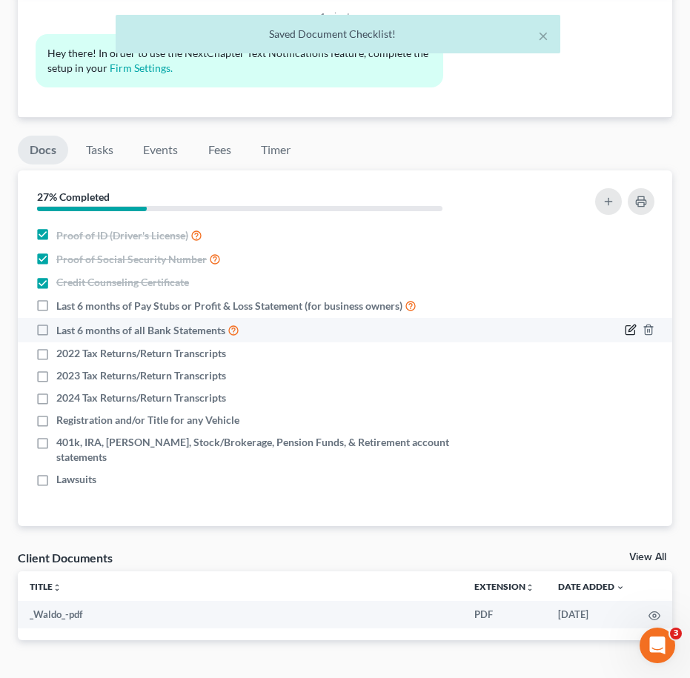
click at [629, 327] on icon "button" at bounding box center [630, 330] width 12 height 12
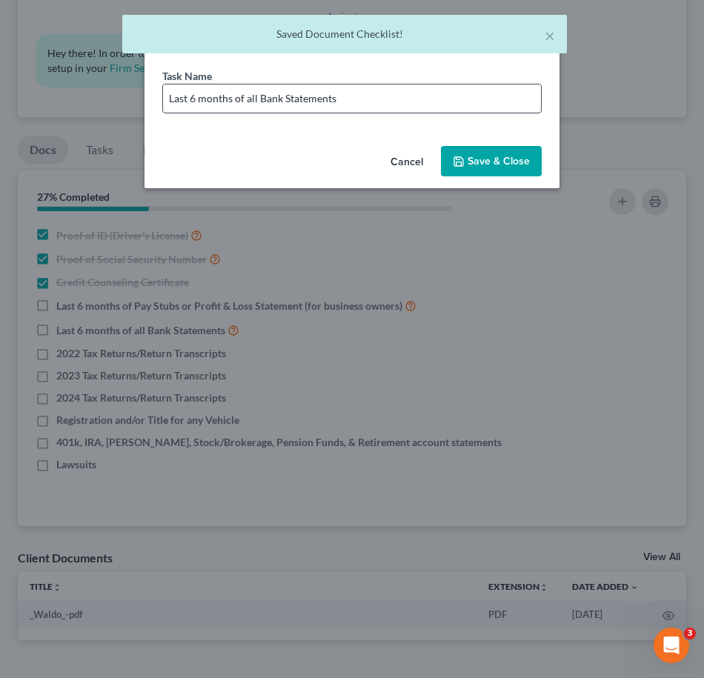
click at [374, 106] on input "Last 6 months of all Bank Statements" at bounding box center [352, 98] width 378 height 28
type input "Last 6 months of all Bank Statements (Including Cash App, Chime, Apple Pay, Ven…"
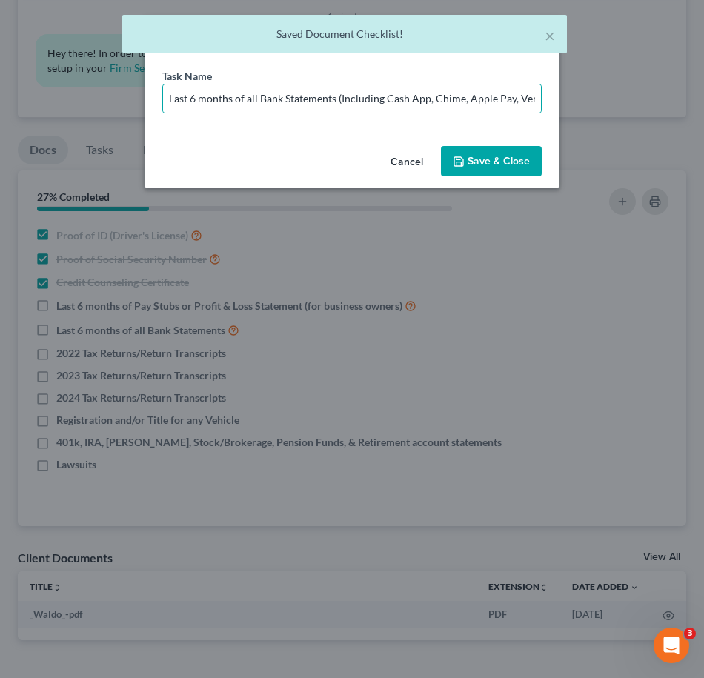
click at [496, 150] on button "Save & Close" at bounding box center [491, 161] width 101 height 31
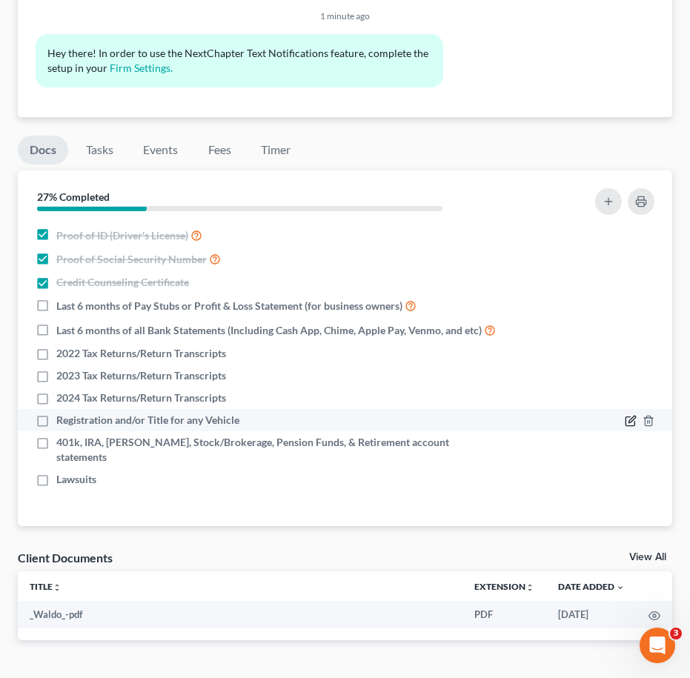
click at [632, 423] on icon "button" at bounding box center [631, 419] width 7 height 7
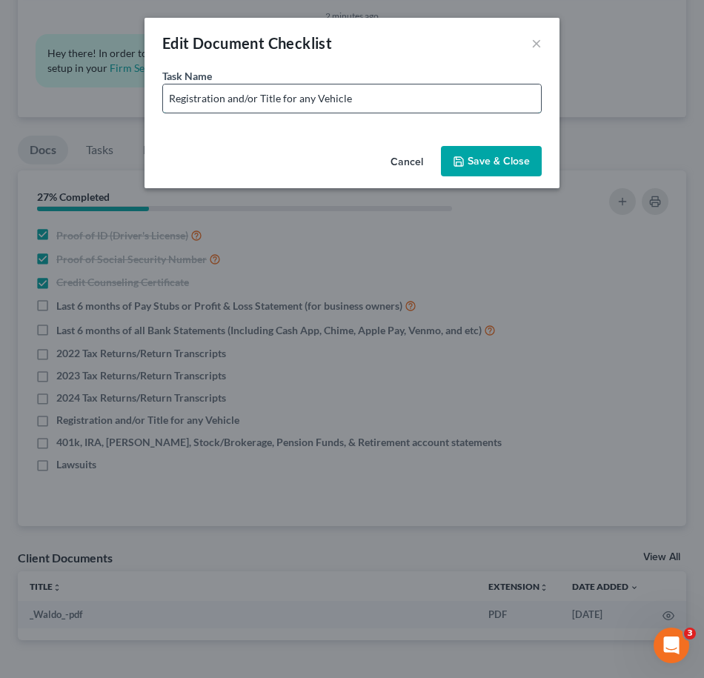
drag, startPoint x: 354, startPoint y: 99, endPoint x: 374, endPoint y: 99, distance: 20.0
click at [356, 99] on input "Registration and/or Title for any Vehicle" at bounding box center [352, 98] width 378 height 28
drag, startPoint x: 282, startPoint y: 98, endPoint x: 392, endPoint y: 110, distance: 110.3
click at [392, 110] on input "Registration and/or Title for any Vehicle" at bounding box center [352, 98] width 378 height 28
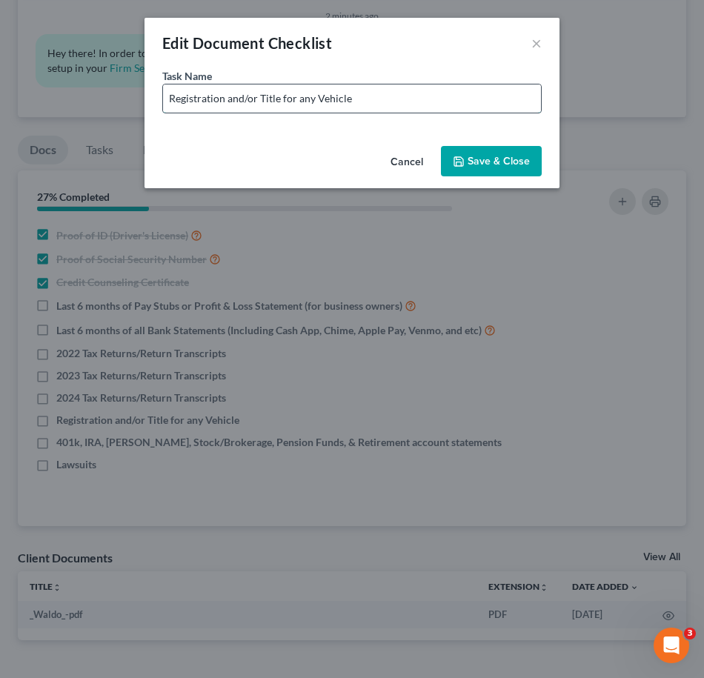
drag, startPoint x: 384, startPoint y: 103, endPoint x: 340, endPoint y: 105, distance: 44.5
click at [321, 105] on input "Registration and/or Title for any Vehicle" at bounding box center [352, 98] width 378 height 28
click at [377, 103] on input "Registration and/or Title for any Vehicle" at bounding box center [352, 98] width 378 height 28
click at [532, 48] on button "×" at bounding box center [536, 43] width 10 height 18
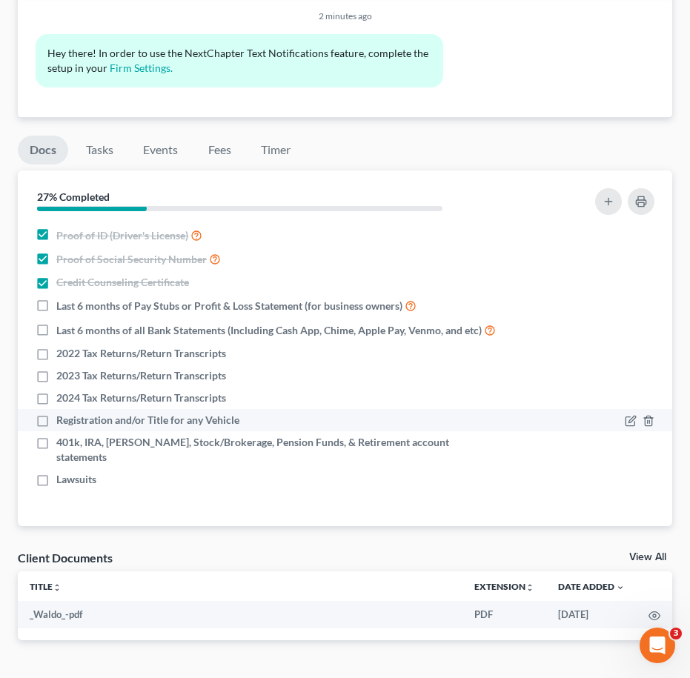
click at [56, 427] on label "Registration and/or Title for any Vehicle" at bounding box center [147, 420] width 183 height 15
click at [62, 422] on input "Registration and/or Title for any Vehicle" at bounding box center [67, 418] width 10 height 10
checkbox input "true"
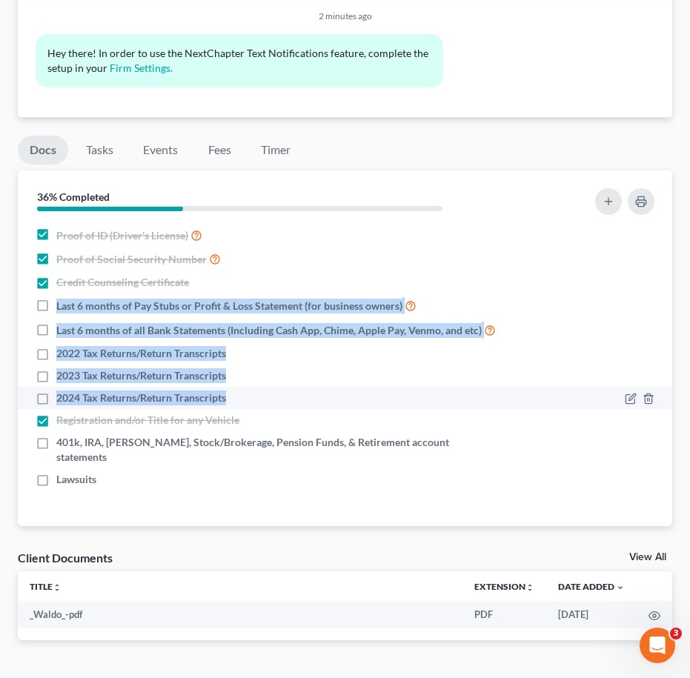
drag, startPoint x: 54, startPoint y: 297, endPoint x: 283, endPoint y: 413, distance: 256.7
click at [283, 413] on ul "Proof of ID (Driver's License) Proof of Social Security Number Credit Counselin…" at bounding box center [345, 356] width 630 height 267
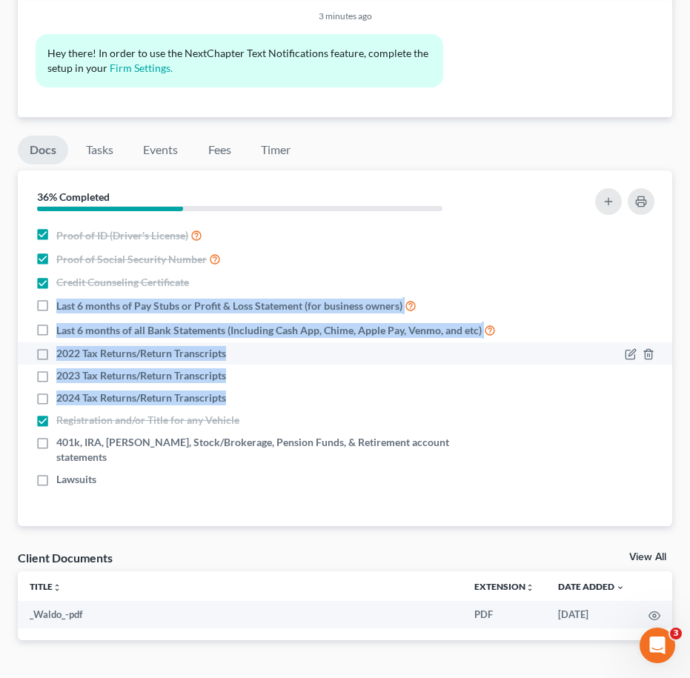
copy ul "Last 6 months of Pay Stubs or Profit & Loss Statement (for business owners) Las…"
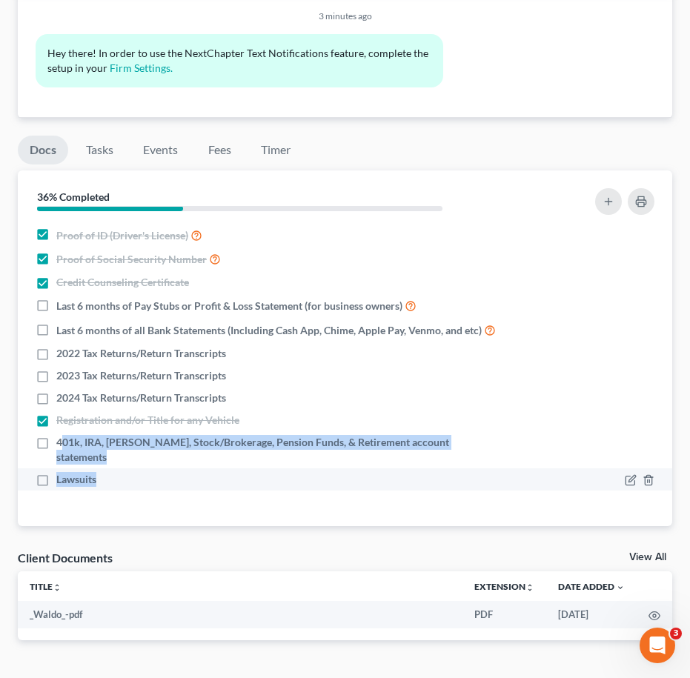
drag, startPoint x: 60, startPoint y: 456, endPoint x: 128, endPoint y: 483, distance: 73.2
click at [128, 483] on ul "Proof of ID (Driver's License) Proof of Social Security Number Credit Counselin…" at bounding box center [345, 356] width 630 height 267
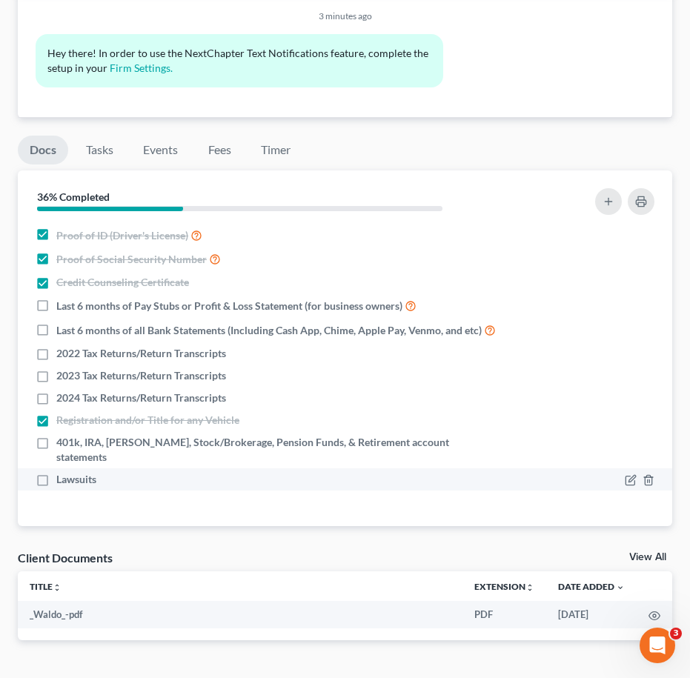
click at [119, 479] on div "Lawsuits" at bounding box center [266, 479] width 460 height 15
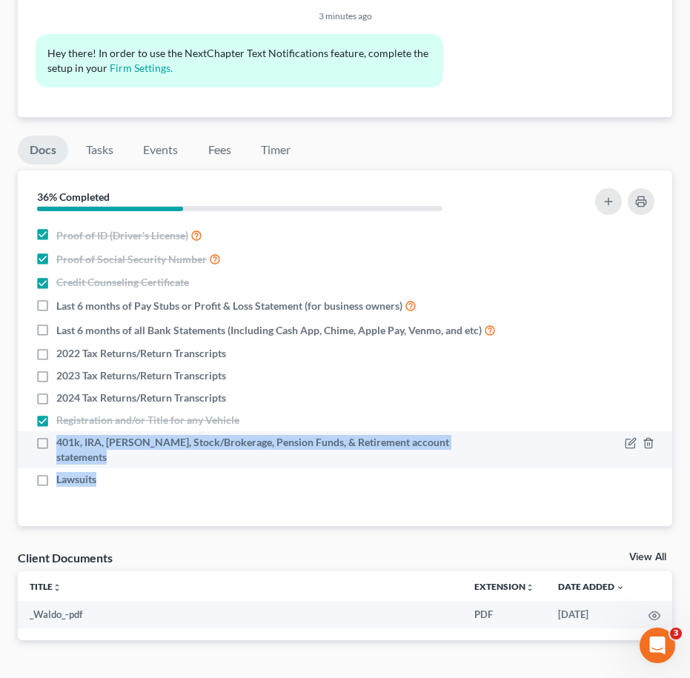
drag, startPoint x: 82, startPoint y: 479, endPoint x: 57, endPoint y: 458, distance: 32.6
click at [57, 458] on ul "Proof of ID (Driver's License) Proof of Social Security Number Credit Counselin…" at bounding box center [345, 356] width 630 height 267
copy ul "401k, IRA, ROTH IRA, Stock/Brokerage, Pension Funds, & Retirement account state…"
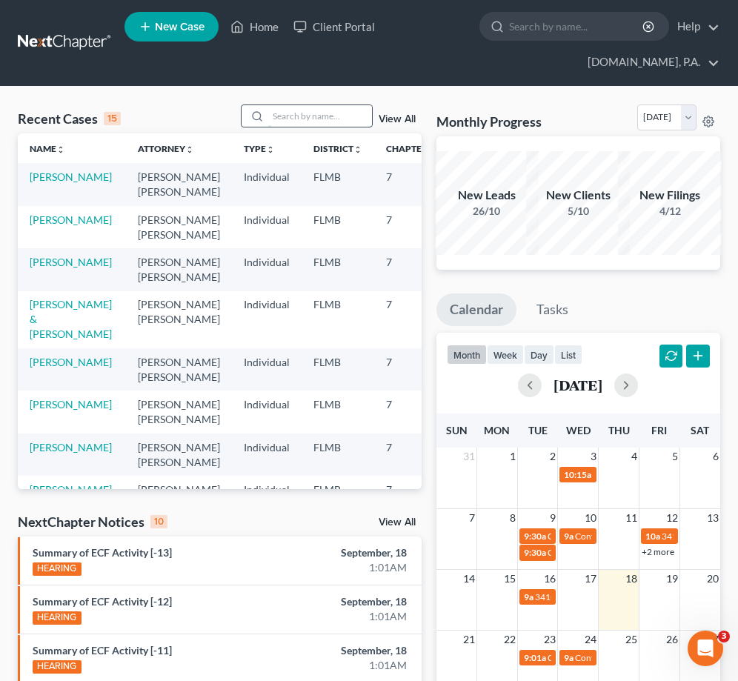
click at [284, 115] on input "search" at bounding box center [320, 115] width 104 height 21
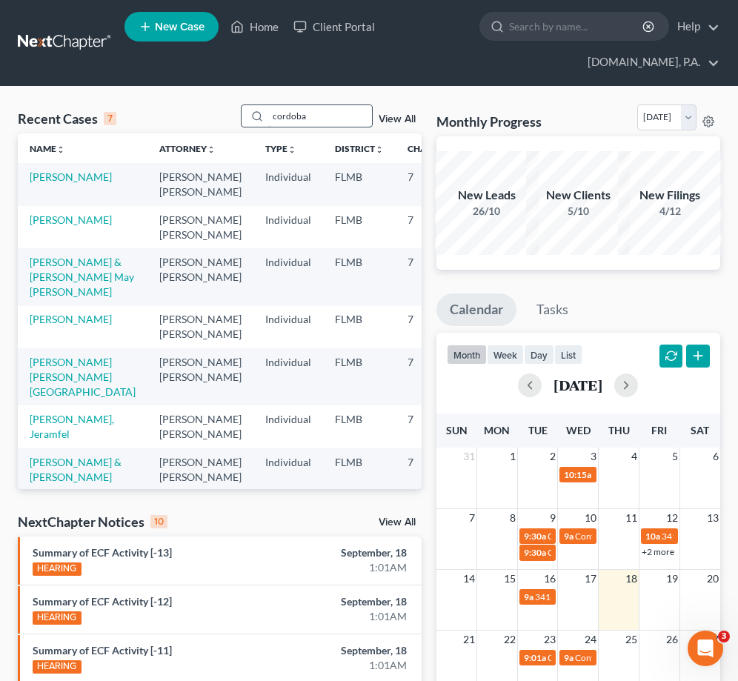
type input "cordoba"
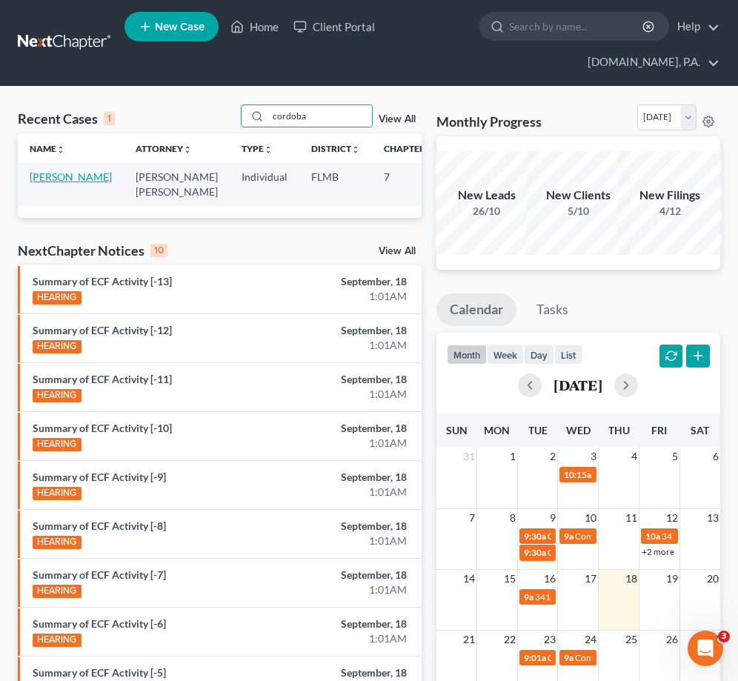
click at [39, 183] on link "[PERSON_NAME]" at bounding box center [71, 176] width 82 height 13
select select "2"
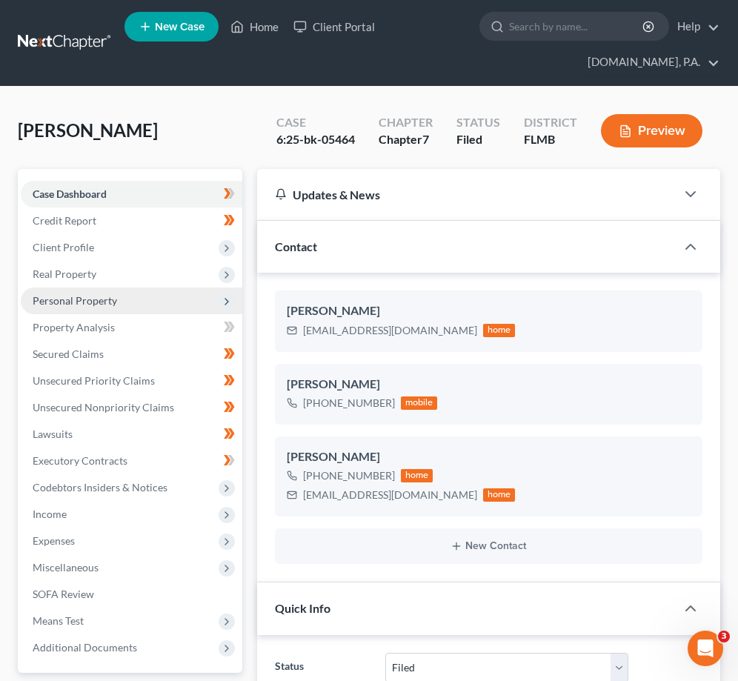
click at [93, 294] on span "Personal Property" at bounding box center [75, 300] width 84 height 13
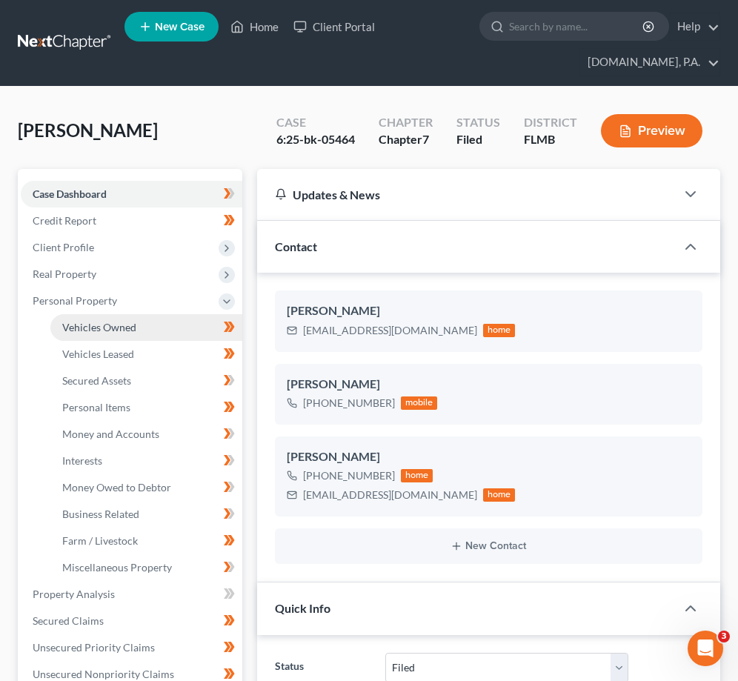
click at [118, 324] on span "Vehicles Owned" at bounding box center [99, 327] width 74 height 13
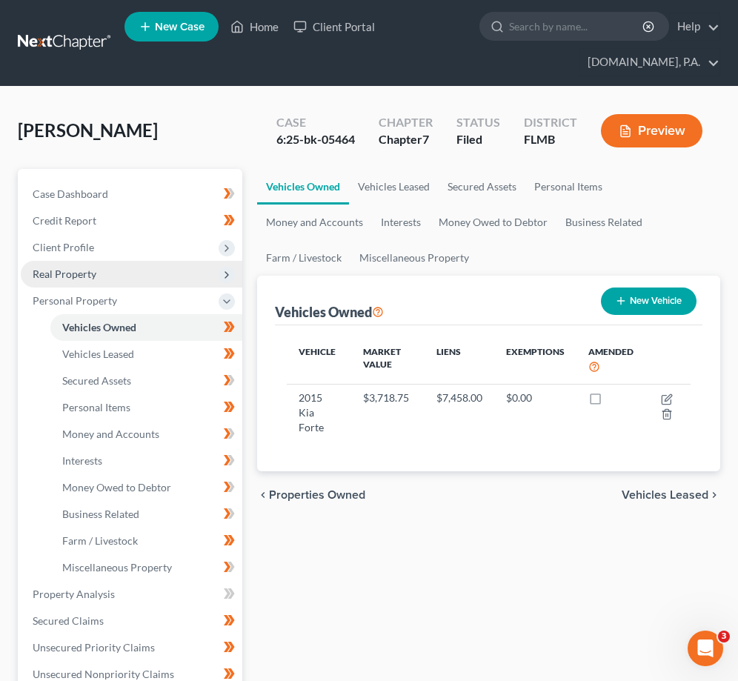
click at [96, 272] on span "Real Property" at bounding box center [131, 274] width 221 height 27
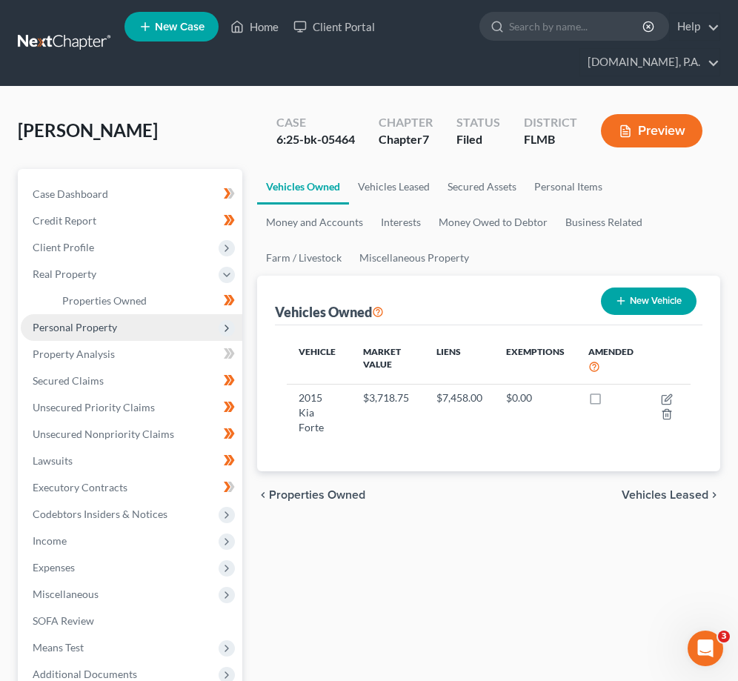
click at [95, 321] on span "Personal Property" at bounding box center [75, 327] width 84 height 13
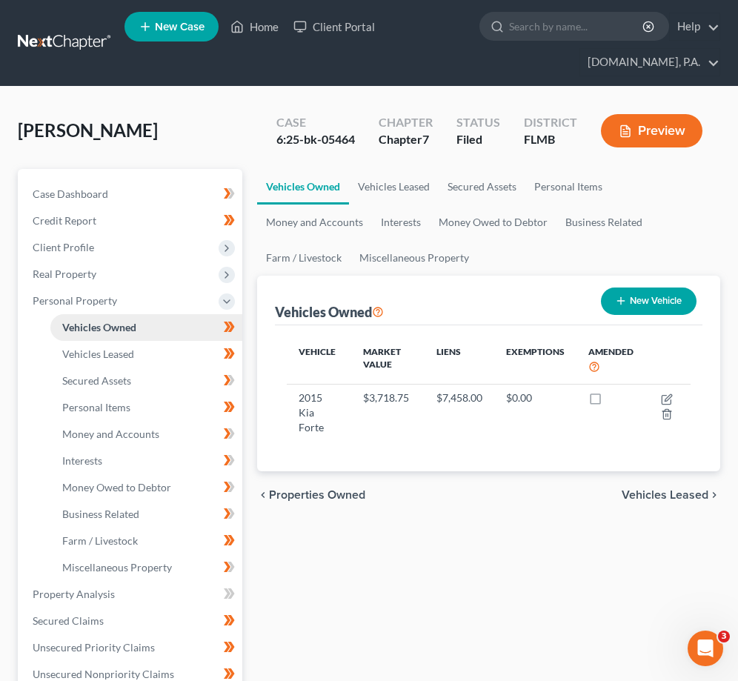
click at [127, 324] on span "Vehicles Owned" at bounding box center [99, 327] width 74 height 13
click at [110, 353] on span "Vehicles Leased" at bounding box center [98, 353] width 72 height 13
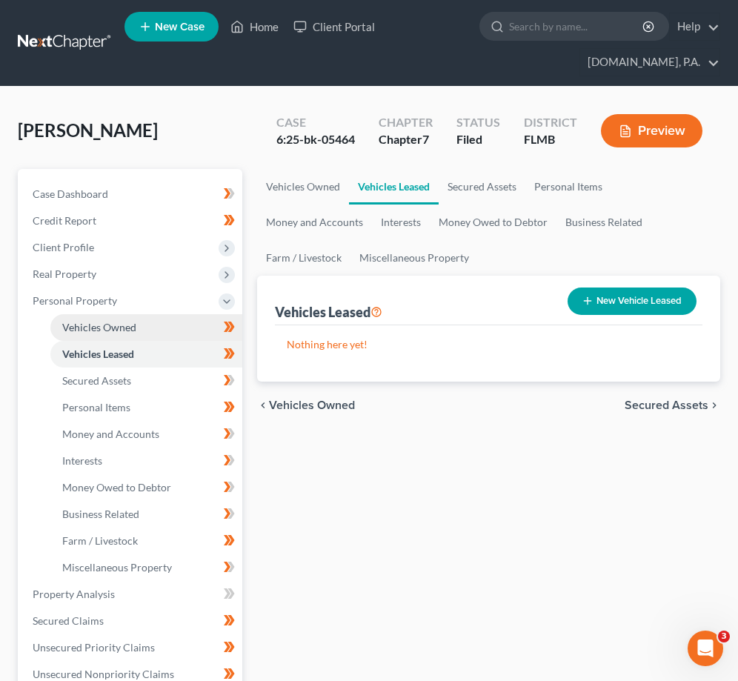
click at [108, 316] on link "Vehicles Owned" at bounding box center [146, 327] width 192 height 27
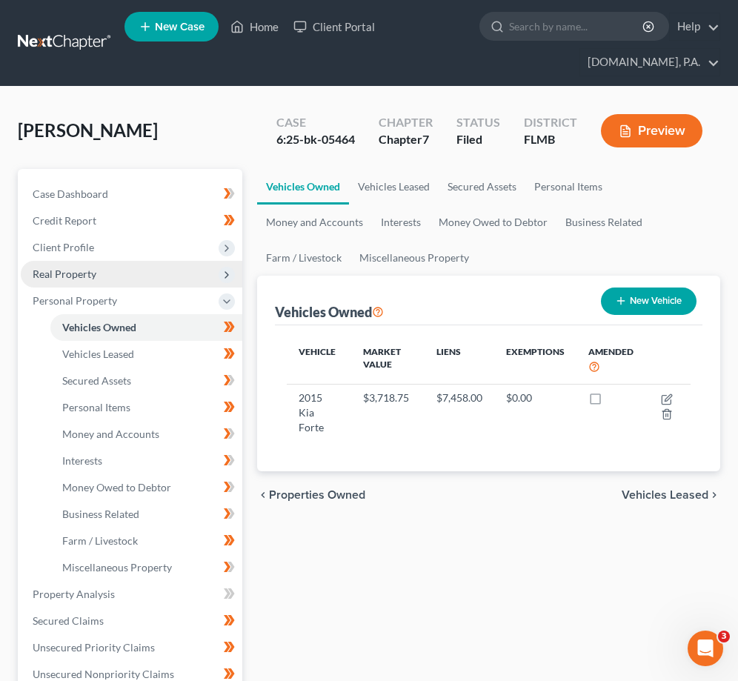
click at [122, 277] on span "Real Property" at bounding box center [131, 274] width 221 height 27
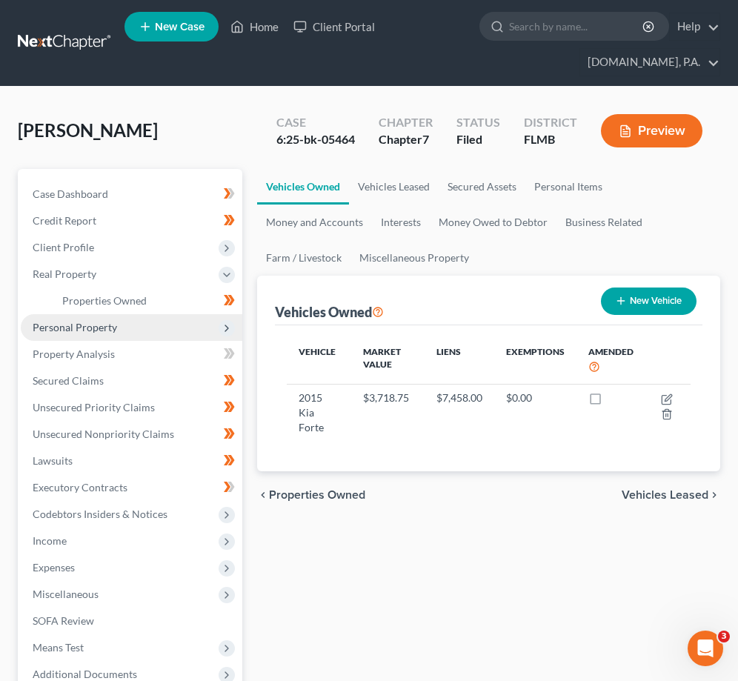
click at [120, 327] on span "Personal Property" at bounding box center [131, 327] width 221 height 27
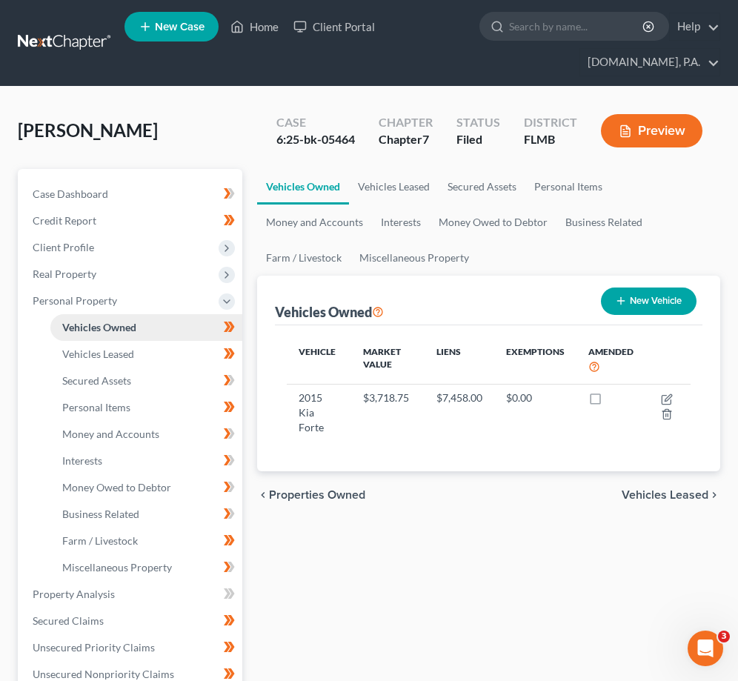
click at [122, 330] on span "Vehicles Owned" at bounding box center [99, 327] width 74 height 13
click at [507, 433] on div "Vehicle Market Value Liens Exemptions Amended 2015 Kia Forte $3,718.75 $7,458.0…" at bounding box center [488, 398] width 427 height 146
drag, startPoint x: 122, startPoint y: 428, endPoint x: 124, endPoint y: 479, distance: 51.1
click at [122, 428] on span "Money and Accounts" at bounding box center [110, 433] width 97 height 13
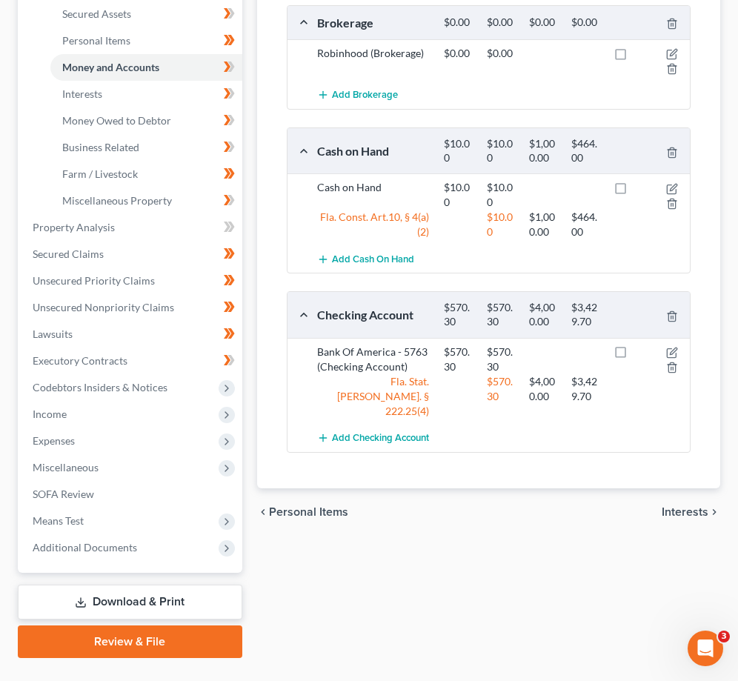
scroll to position [370, 0]
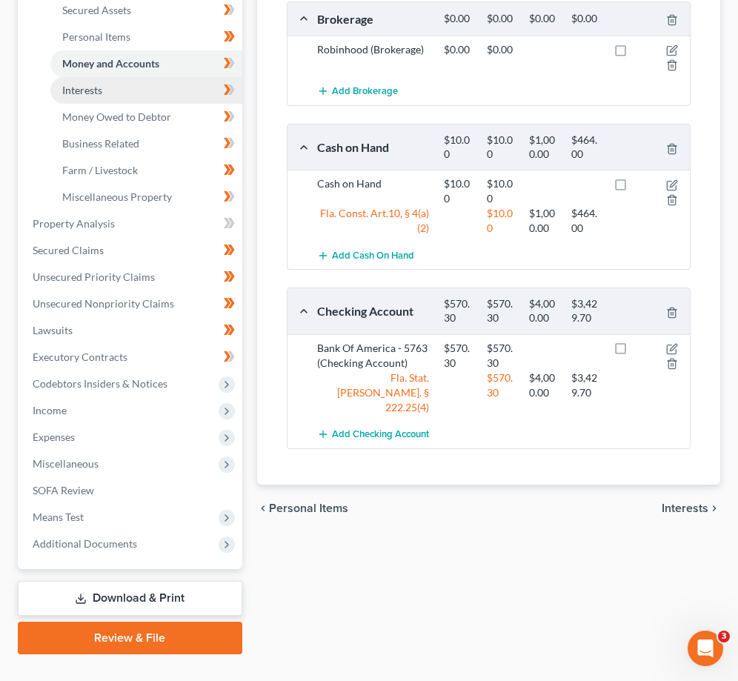
click at [94, 95] on span "Interests" at bounding box center [82, 90] width 40 height 13
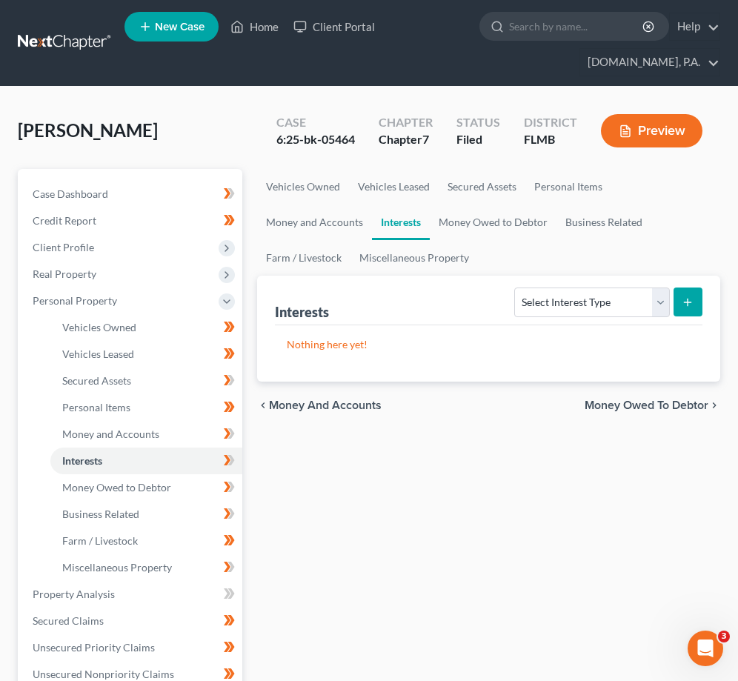
scroll to position [400, 0]
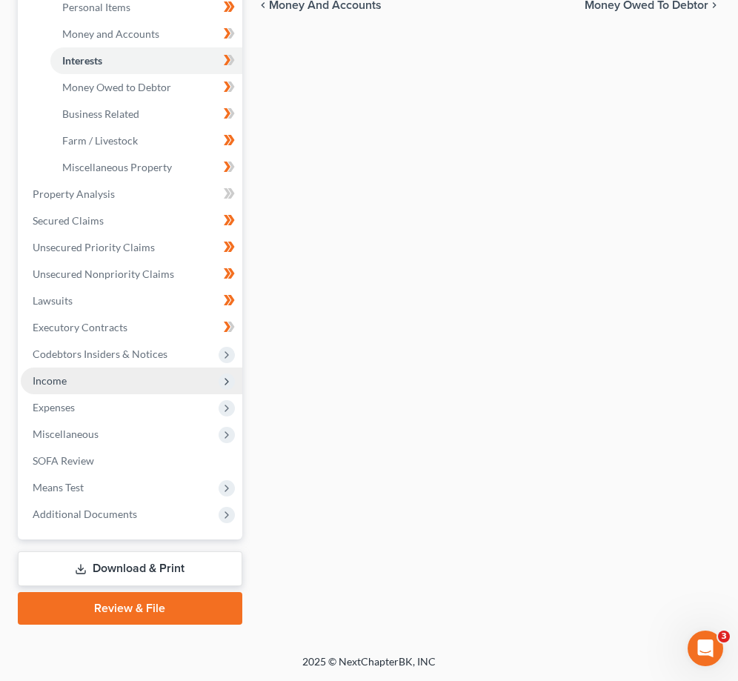
drag, startPoint x: 100, startPoint y: 379, endPoint x: 116, endPoint y: 381, distance: 16.6
click at [100, 379] on span "Income" at bounding box center [131, 380] width 221 height 27
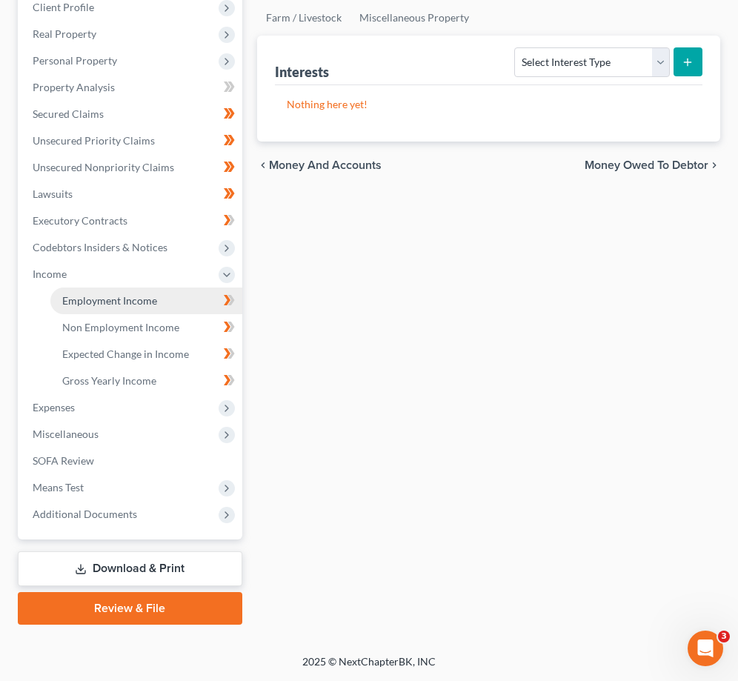
click at [127, 302] on span "Employment Income" at bounding box center [109, 300] width 95 height 13
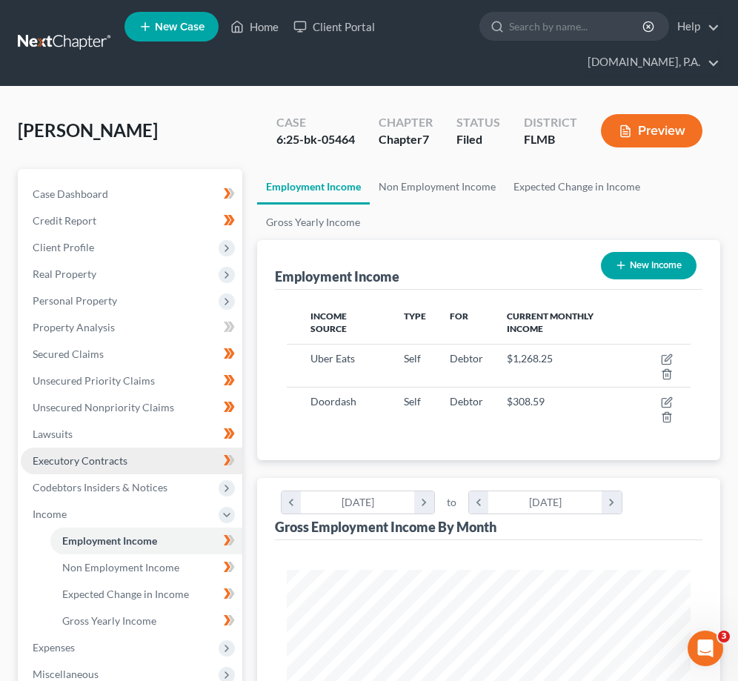
scroll to position [201, 434]
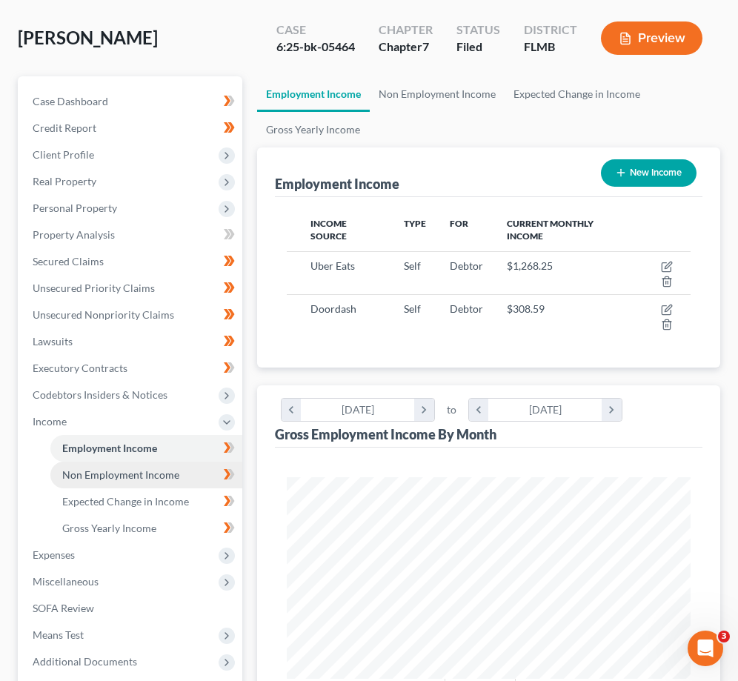
click at [145, 469] on span "Non Employment Income" at bounding box center [120, 474] width 117 height 13
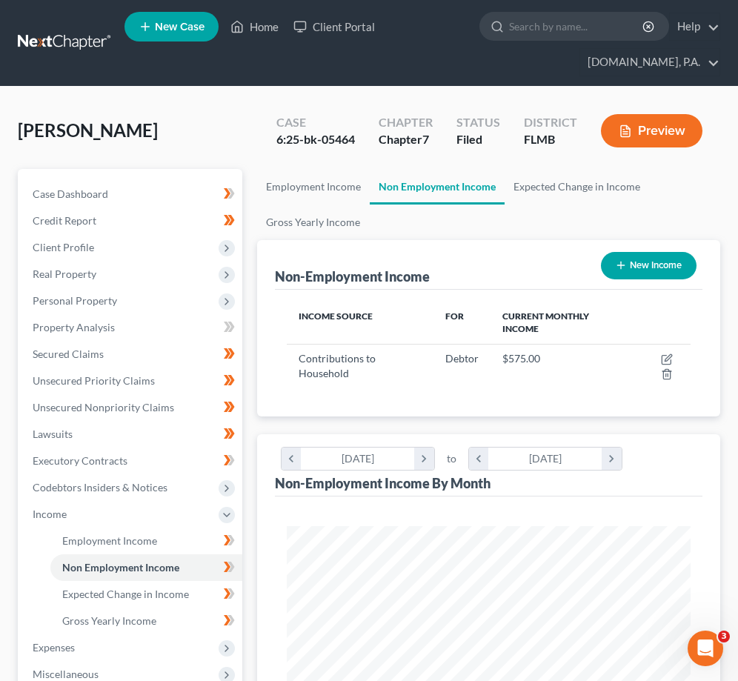
click at [52, 36] on link at bounding box center [65, 43] width 95 height 27
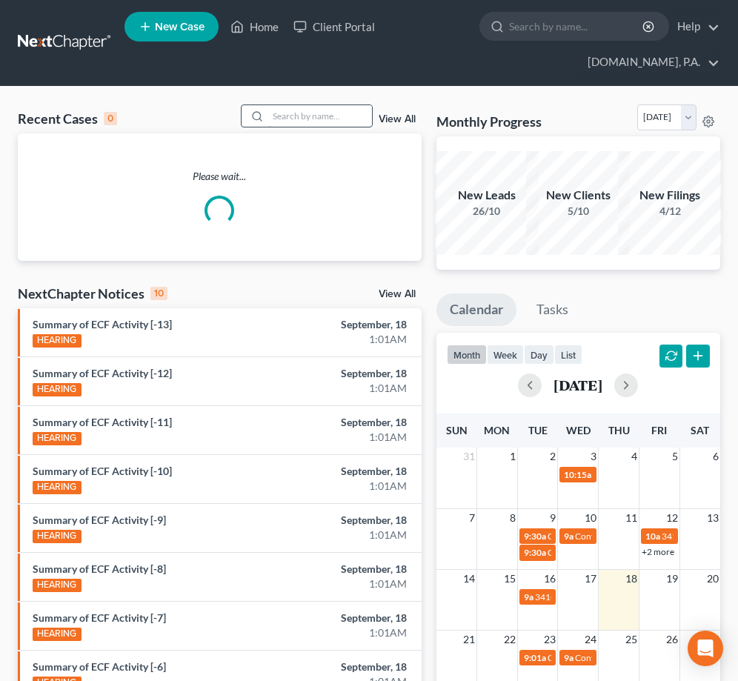
click at [284, 118] on input "search" at bounding box center [320, 115] width 104 height 21
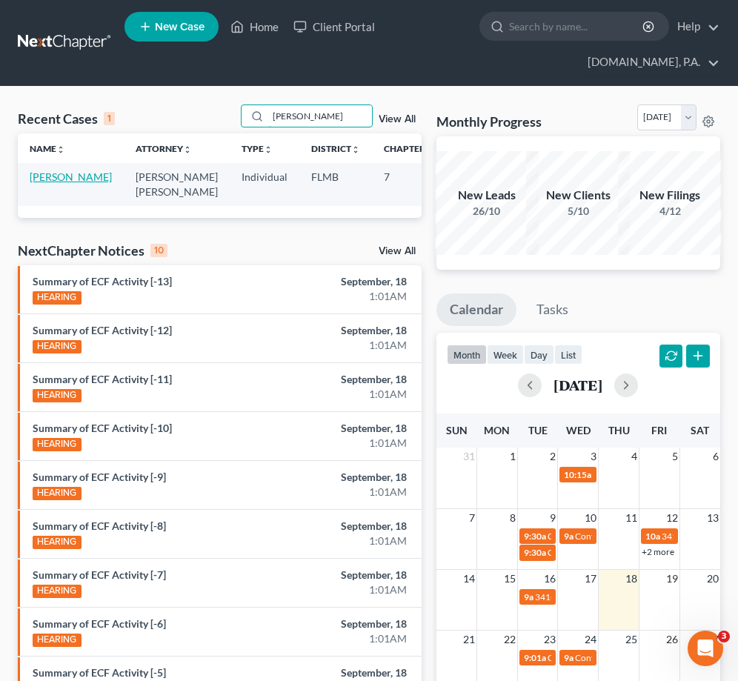
type input "ambrose"
click at [59, 183] on link "[PERSON_NAME]" at bounding box center [71, 176] width 82 height 13
select select "2"
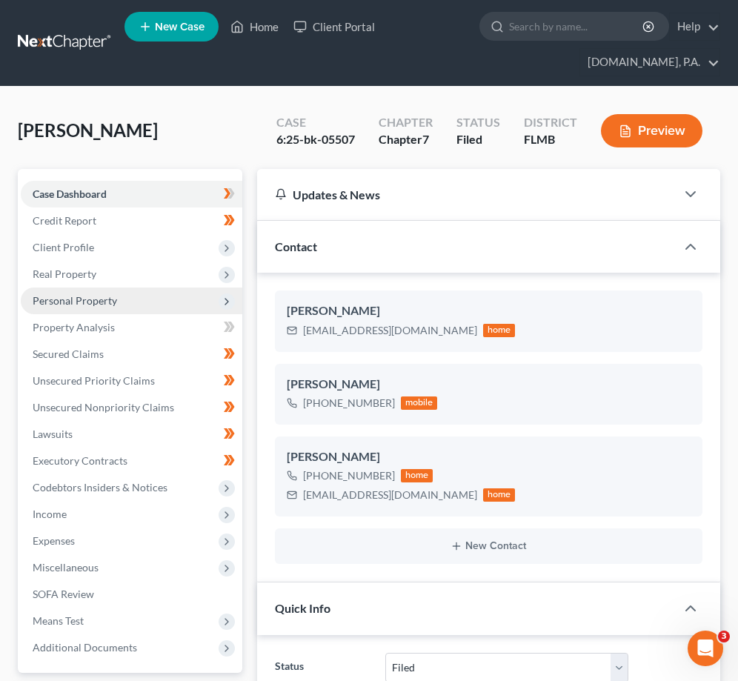
click at [153, 293] on span "Personal Property" at bounding box center [131, 300] width 221 height 27
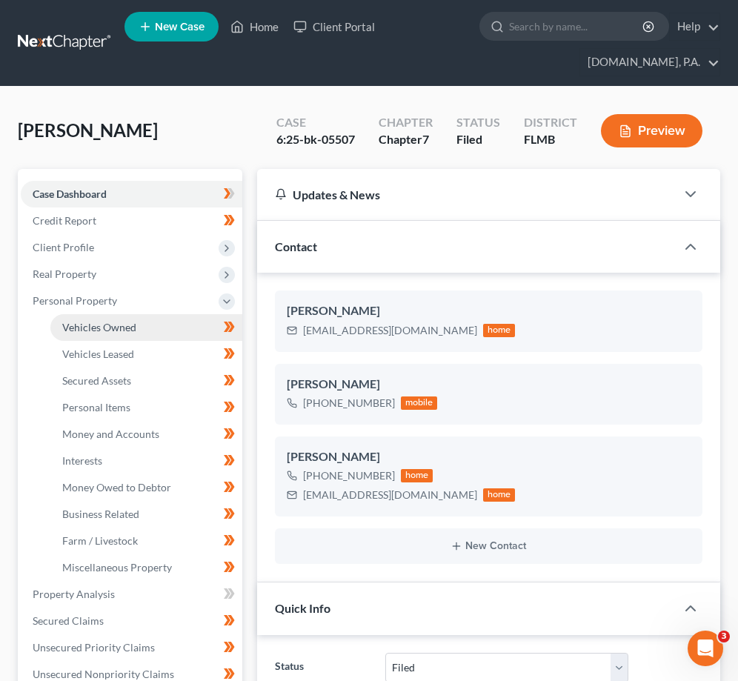
click at [140, 331] on link "Vehicles Owned" at bounding box center [146, 327] width 192 height 27
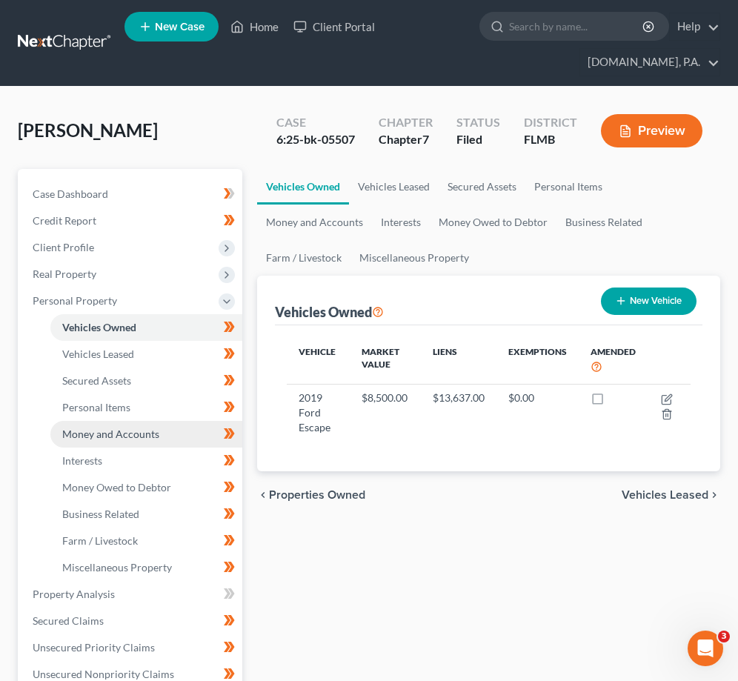
click at [114, 438] on span "Money and Accounts" at bounding box center [110, 433] width 97 height 13
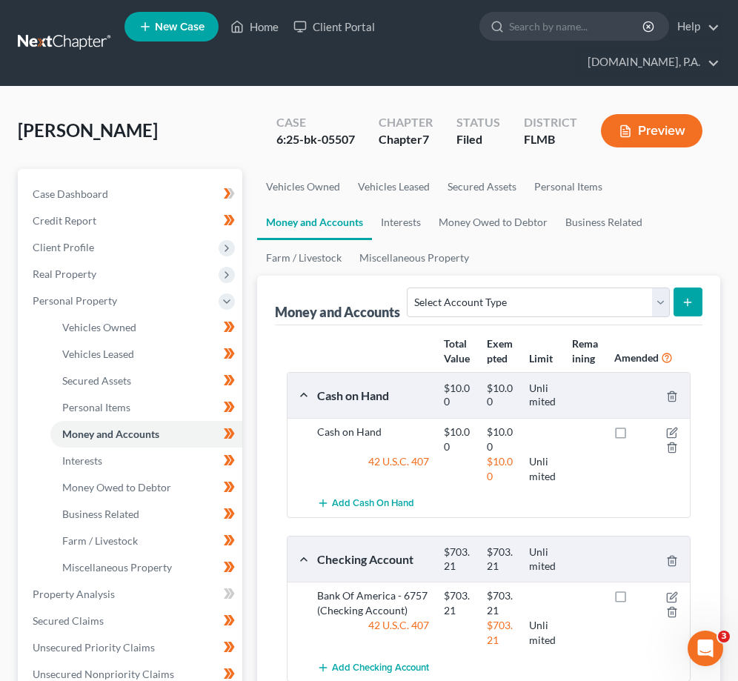
scroll to position [400, 0]
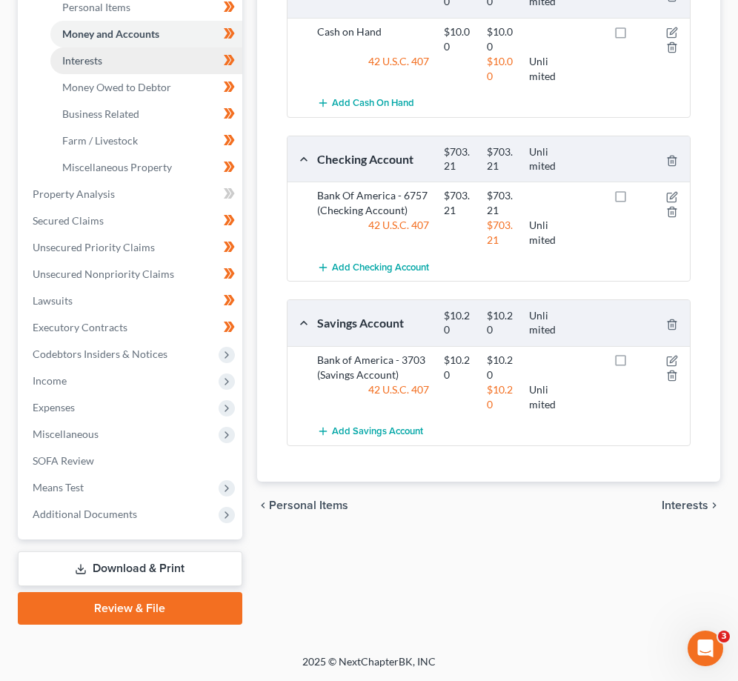
click at [96, 62] on span "Interests" at bounding box center [82, 60] width 40 height 13
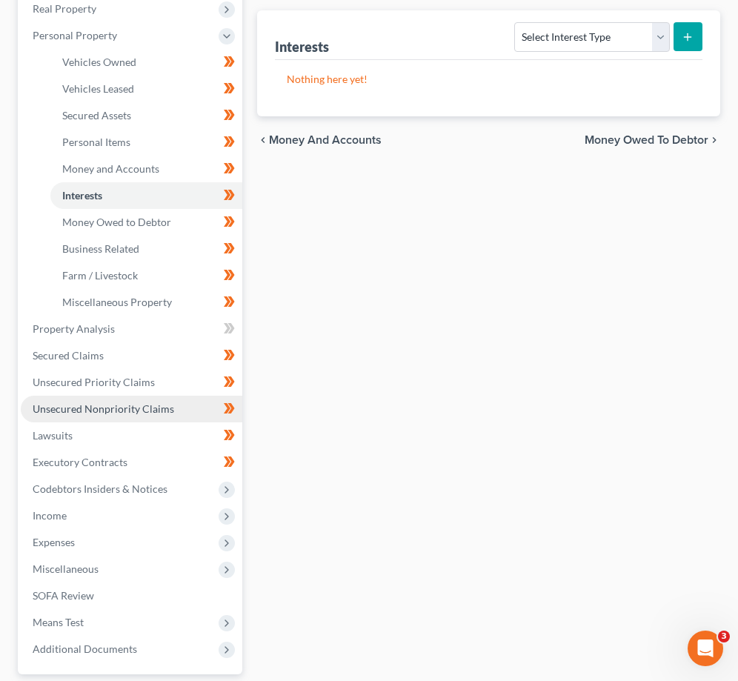
scroll to position [278, 0]
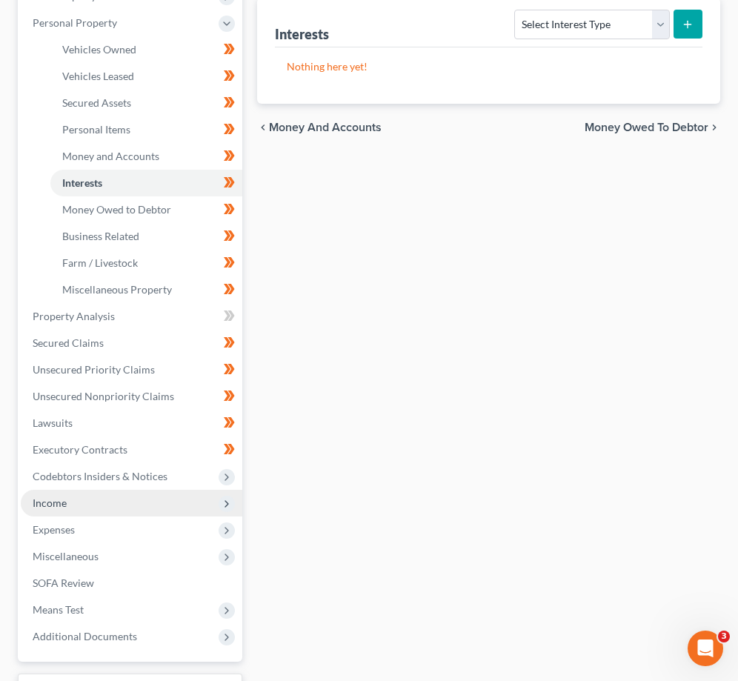
click at [114, 504] on span "Income" at bounding box center [131, 503] width 221 height 27
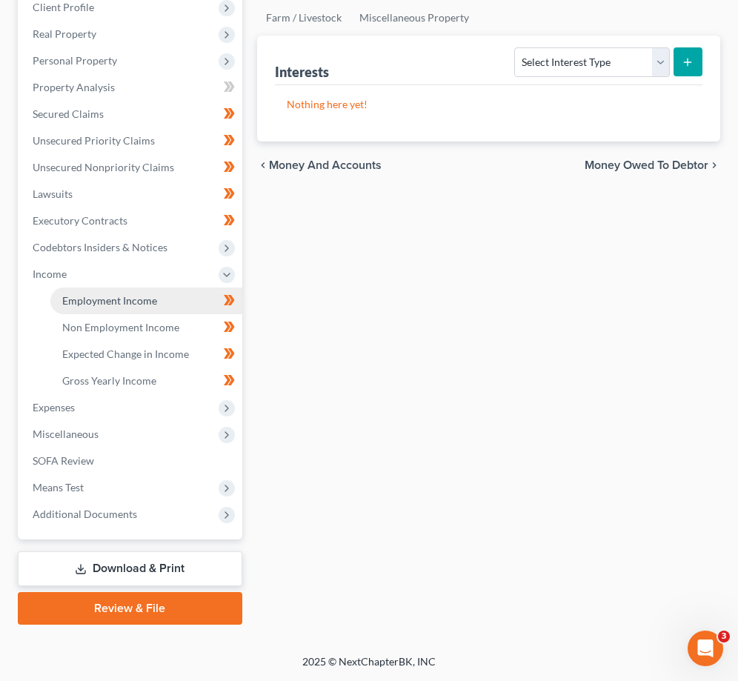
click at [119, 301] on span "Employment Income" at bounding box center [109, 300] width 95 height 13
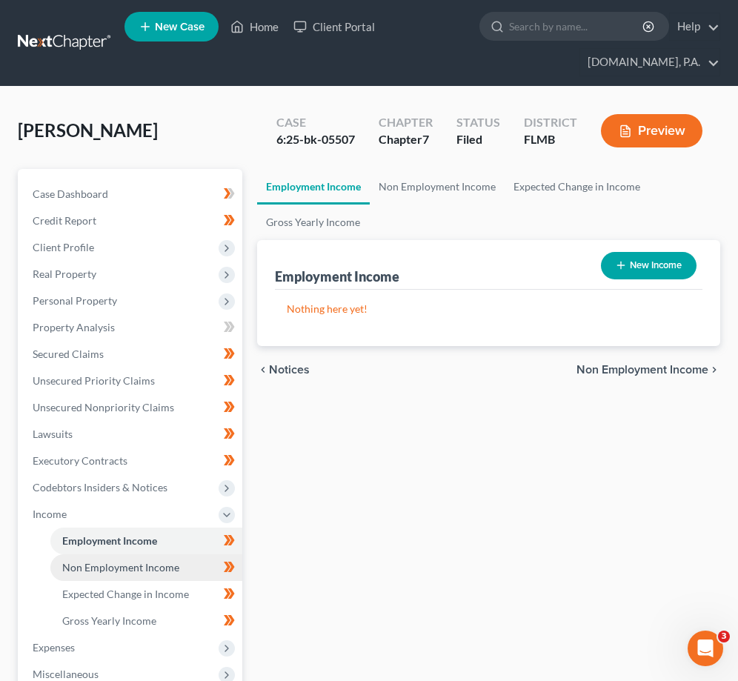
click at [141, 568] on span "Non Employment Income" at bounding box center [120, 567] width 117 height 13
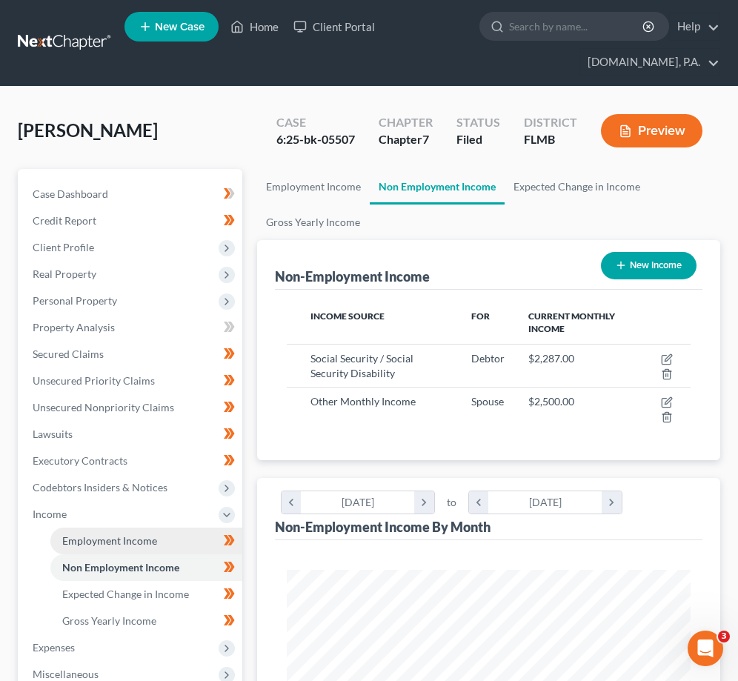
scroll to position [93, 0]
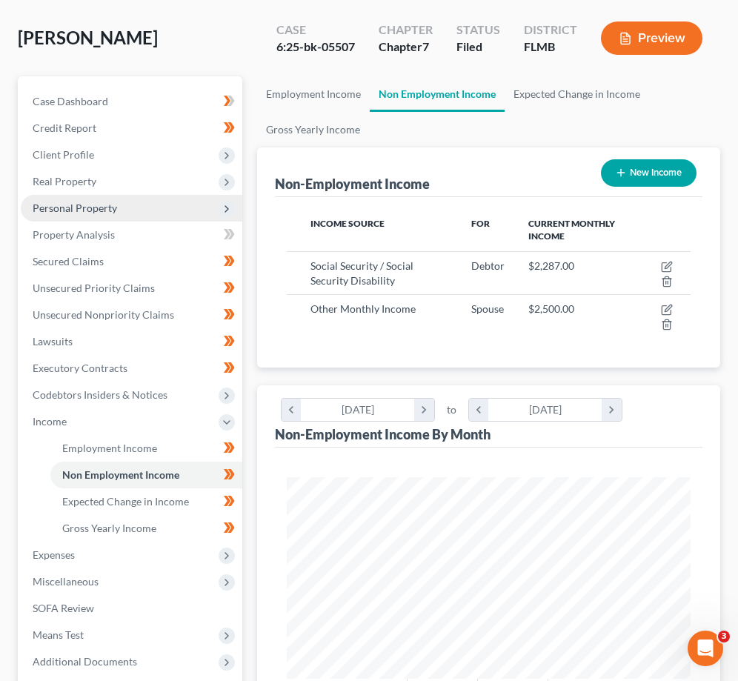
click at [142, 207] on span "Personal Property" at bounding box center [131, 208] width 221 height 27
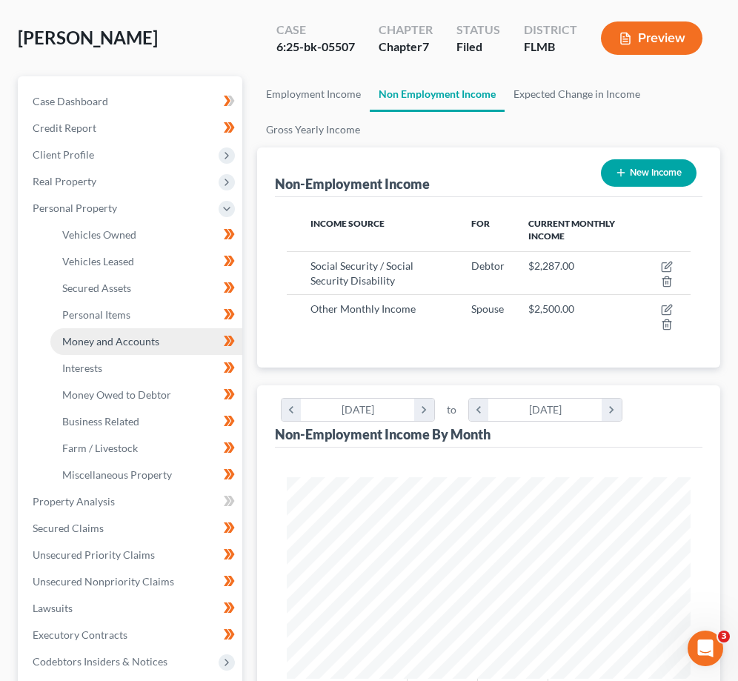
click at [129, 340] on span "Money and Accounts" at bounding box center [110, 341] width 97 height 13
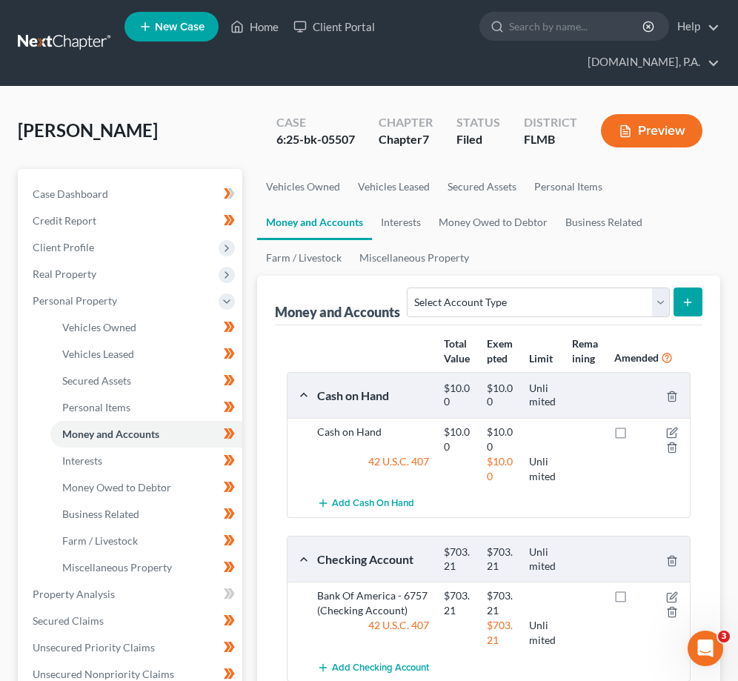
click at [53, 44] on link at bounding box center [65, 43] width 95 height 27
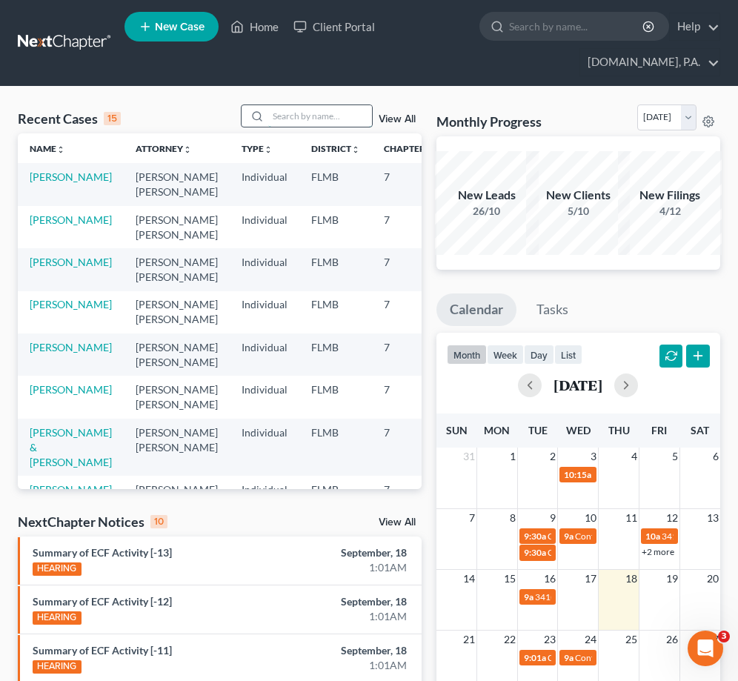
click at [274, 110] on input "search" at bounding box center [320, 115] width 104 height 21
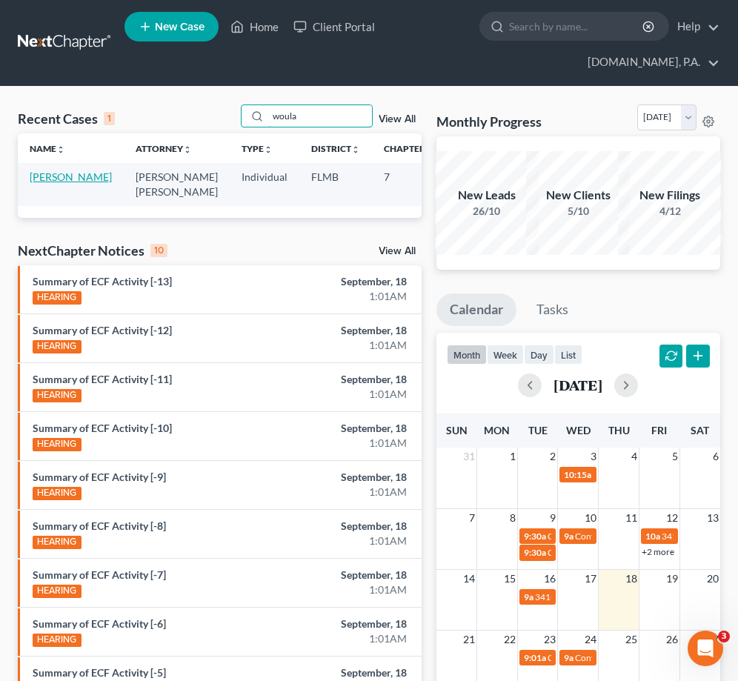
type input "woula"
click at [59, 183] on link "[PERSON_NAME]" at bounding box center [71, 176] width 82 height 13
select select "2"
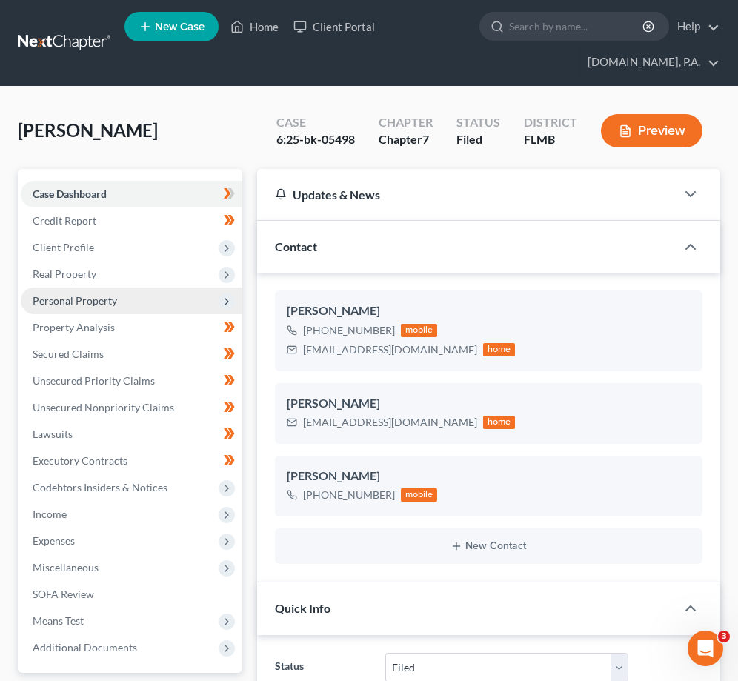
click at [124, 305] on span "Personal Property" at bounding box center [131, 300] width 221 height 27
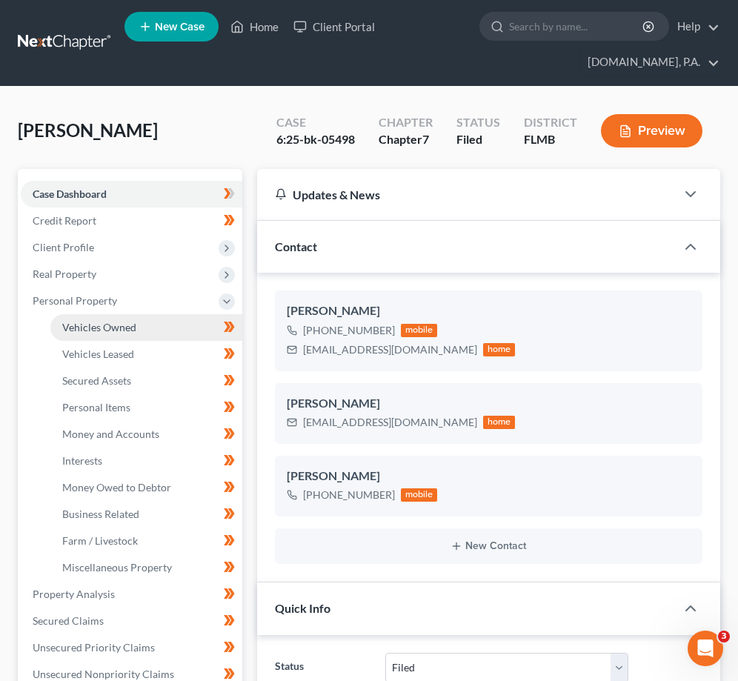
click at [124, 330] on span "Vehicles Owned" at bounding box center [99, 327] width 74 height 13
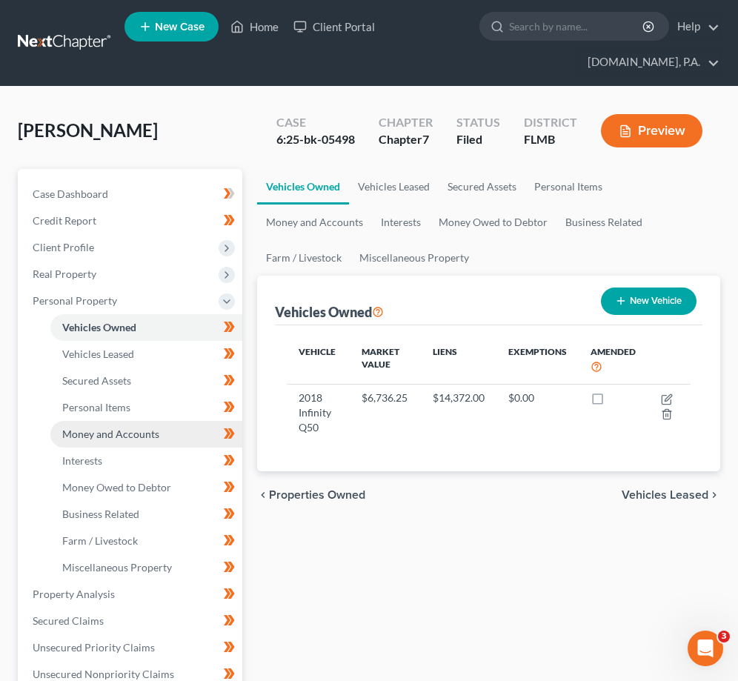
click at [119, 428] on span "Money and Accounts" at bounding box center [110, 433] width 97 height 13
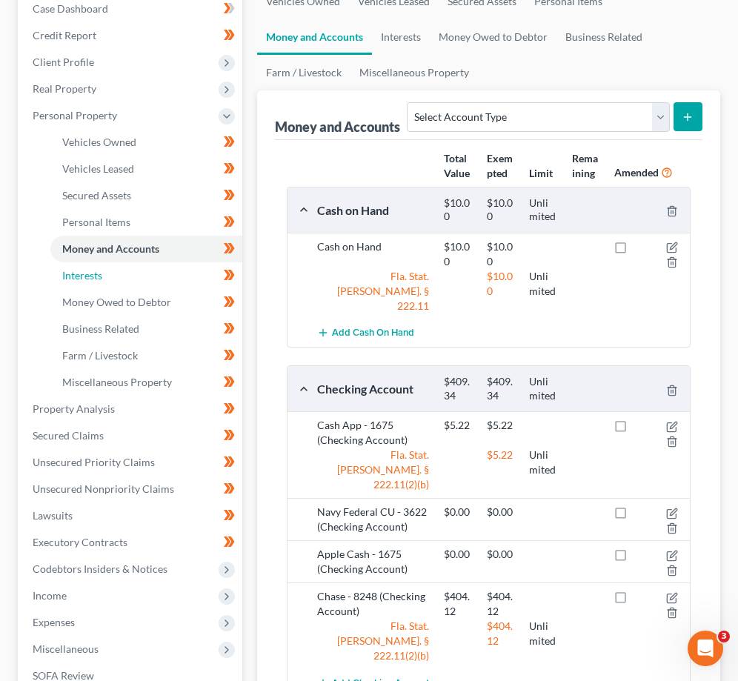
drag, startPoint x: 133, startPoint y: 270, endPoint x: 261, endPoint y: 297, distance: 130.9
click at [133, 270] on link "Interests" at bounding box center [146, 275] width 192 height 27
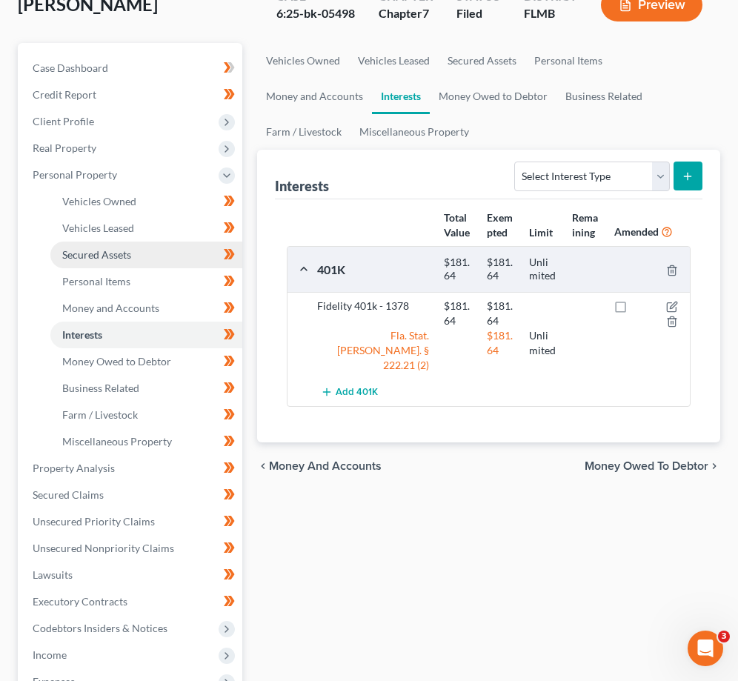
scroll to position [370, 0]
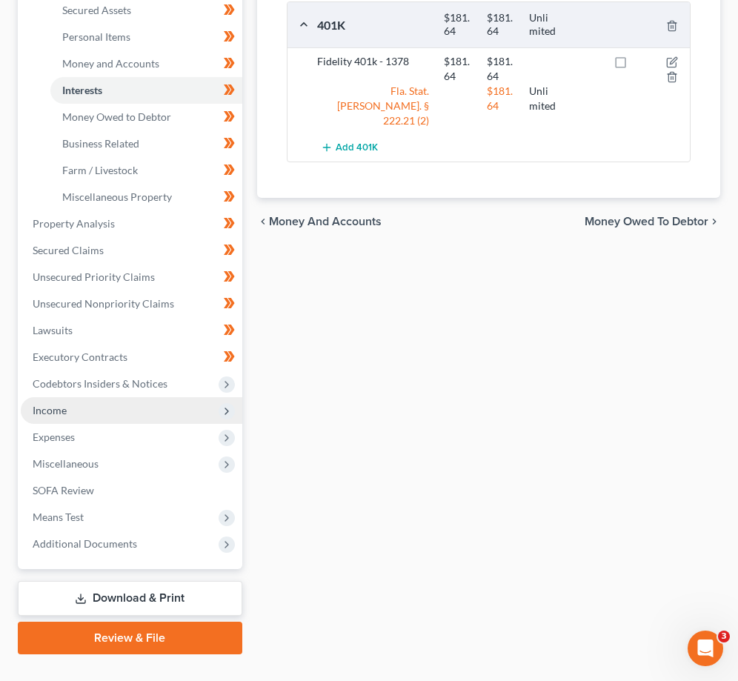
drag, startPoint x: 121, startPoint y: 405, endPoint x: 156, endPoint y: 404, distance: 34.8
click at [124, 405] on span "Income" at bounding box center [131, 410] width 221 height 27
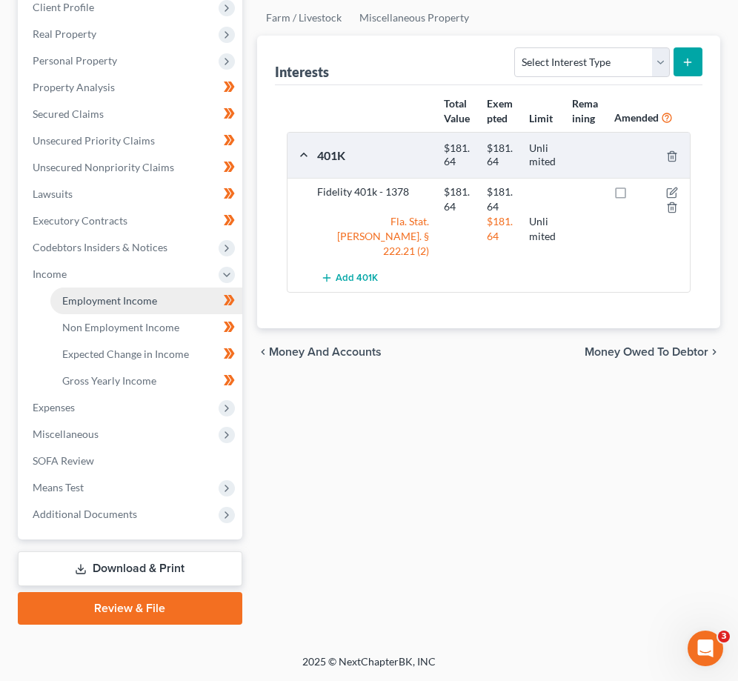
click at [132, 307] on link "Employment Income" at bounding box center [146, 300] width 192 height 27
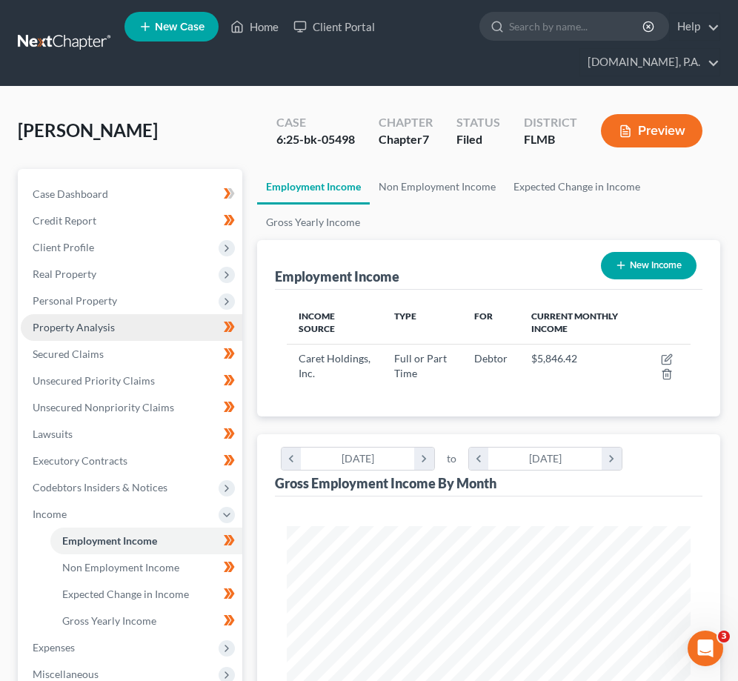
click at [115, 321] on link "Property Analysis" at bounding box center [131, 327] width 221 height 27
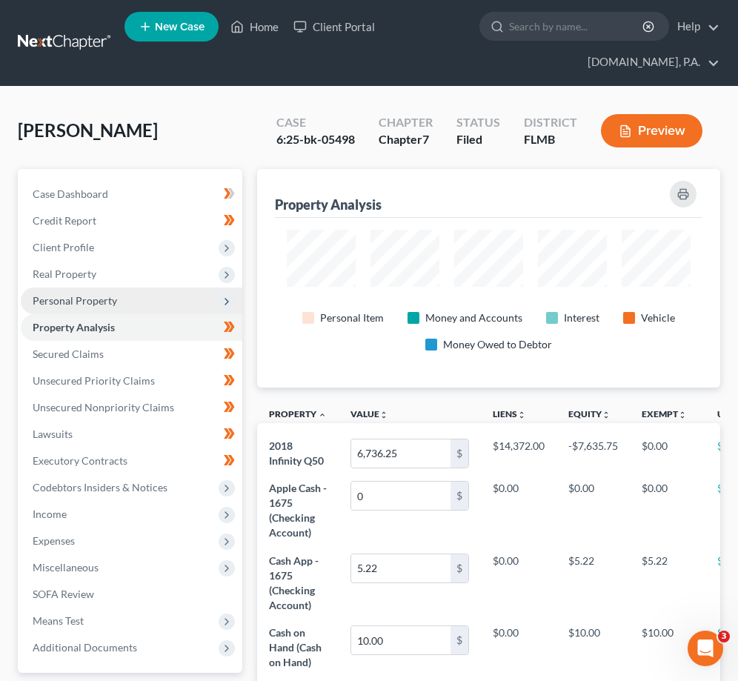
click at [128, 305] on span "Personal Property" at bounding box center [131, 300] width 221 height 27
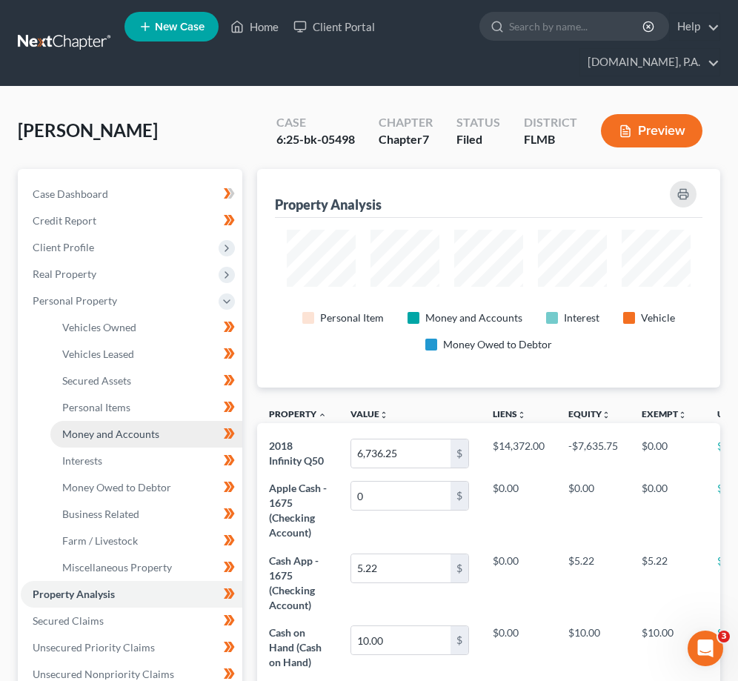
click at [130, 434] on span "Money and Accounts" at bounding box center [110, 433] width 97 height 13
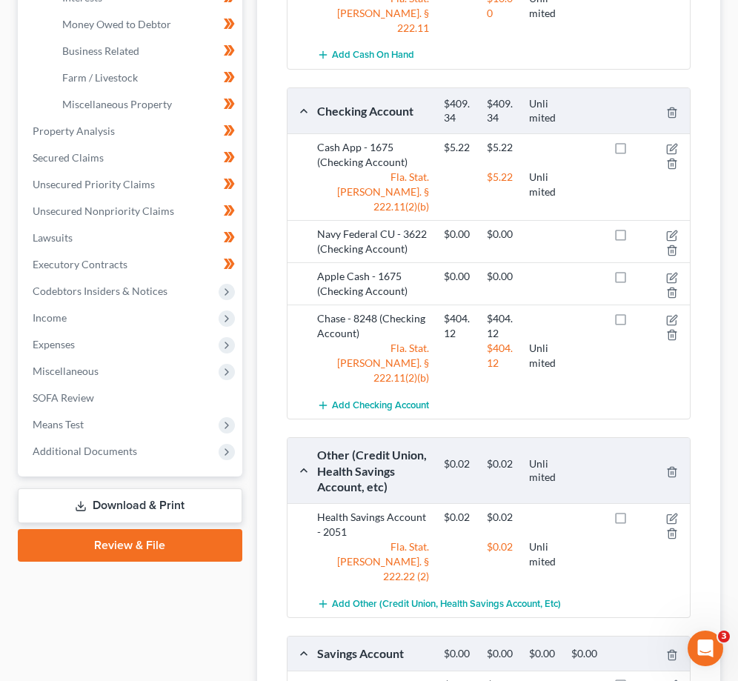
scroll to position [460, 0]
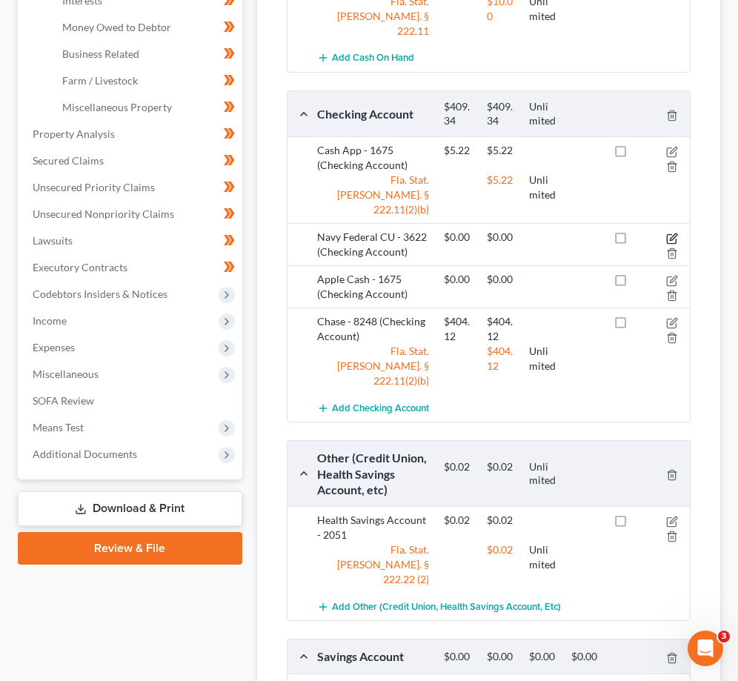
click at [672, 233] on icon "button" at bounding box center [672, 239] width 12 height 12
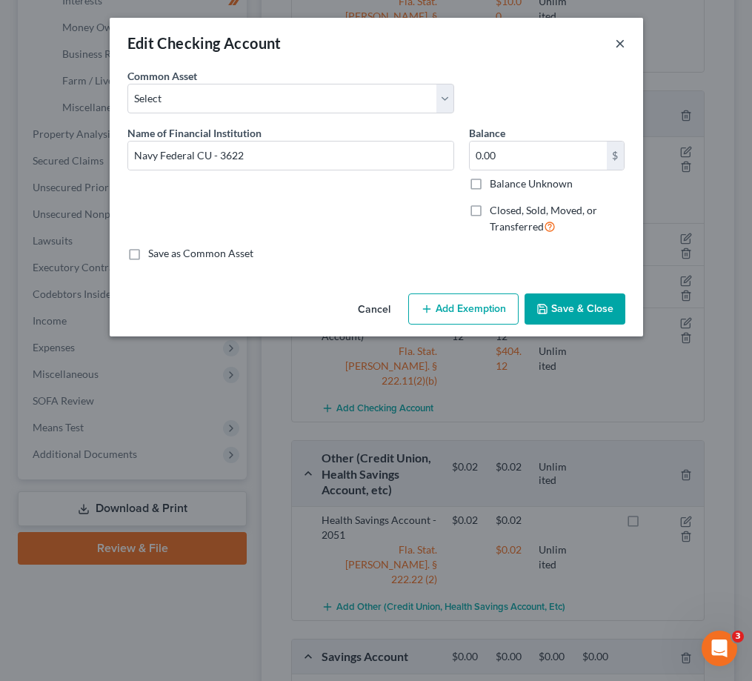
click at [617, 42] on button "×" at bounding box center [620, 43] width 10 height 18
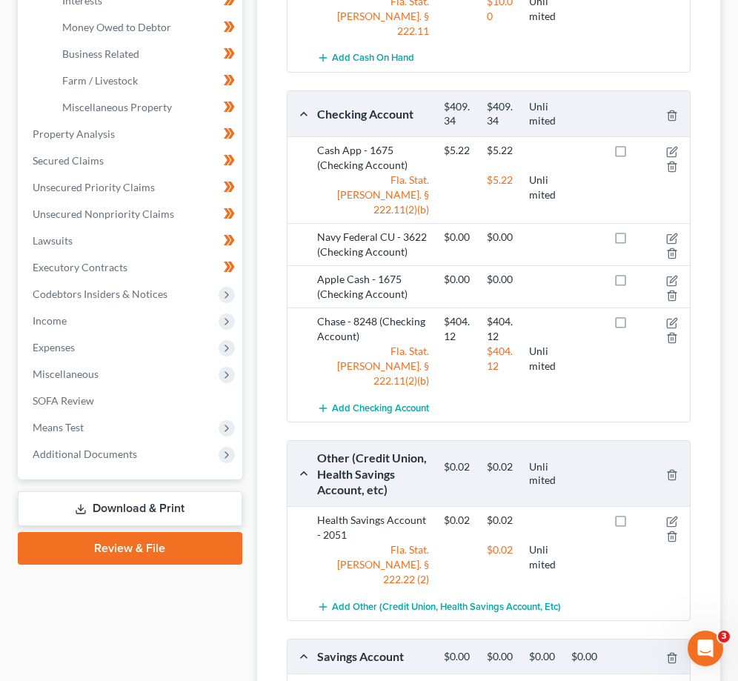
scroll to position [645, 0]
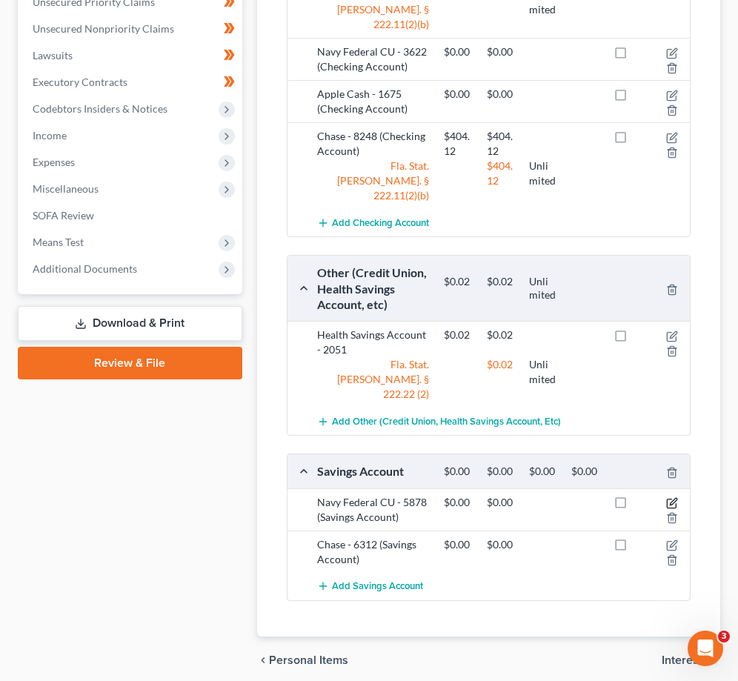
click at [673, 498] on icon "button" at bounding box center [673, 501] width 7 height 7
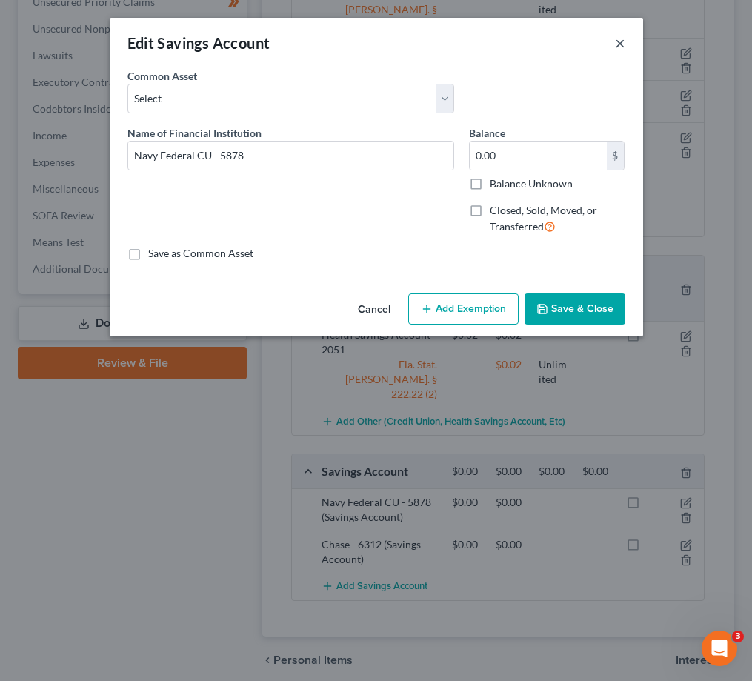
click at [619, 42] on button "×" at bounding box center [620, 43] width 10 height 18
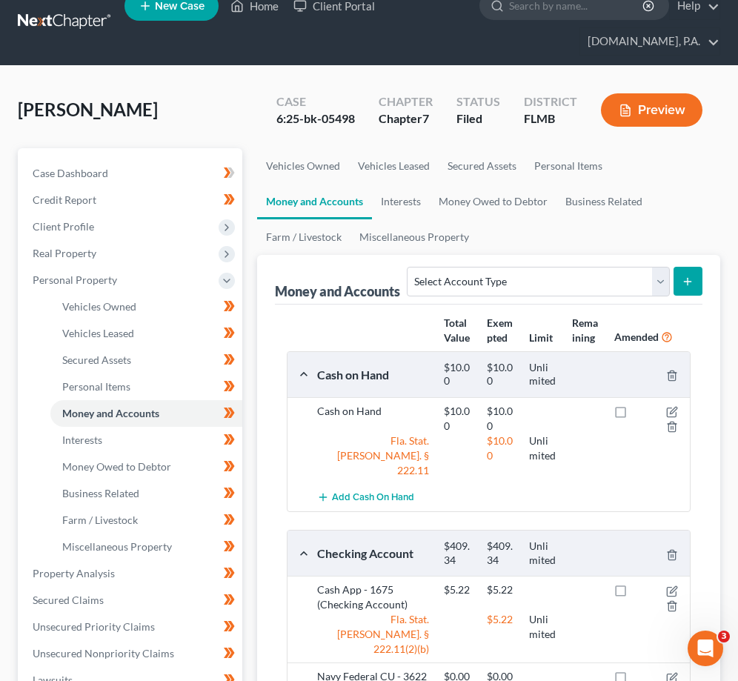
scroll to position [0, 0]
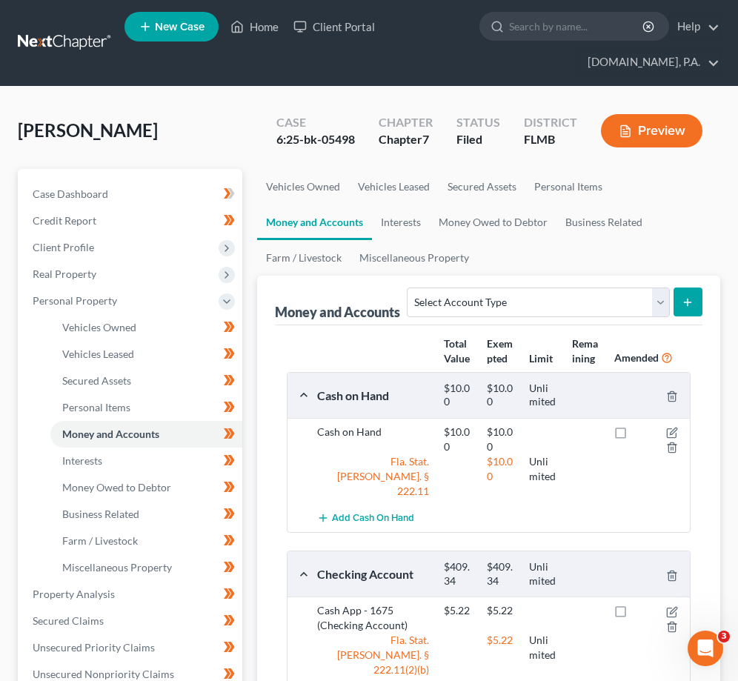
click at [82, 42] on link at bounding box center [65, 43] width 95 height 27
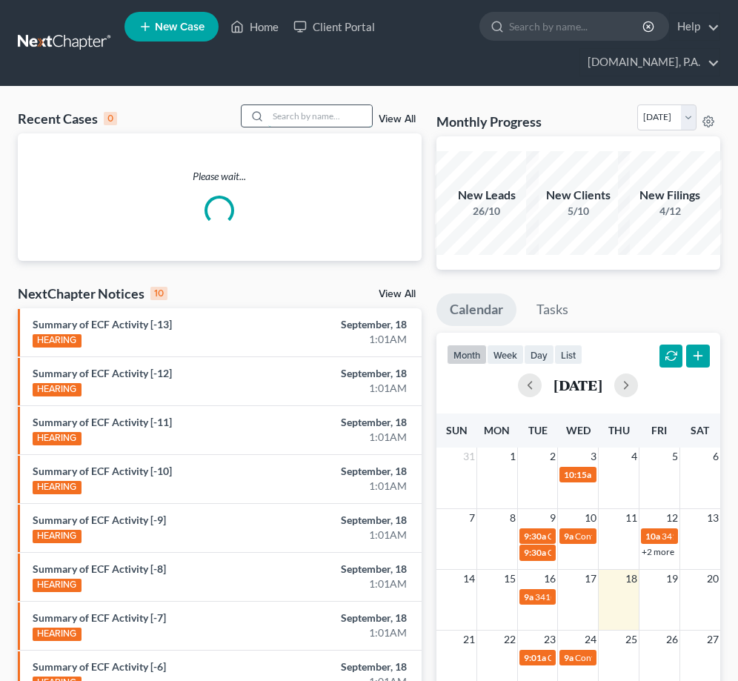
click at [295, 114] on input "search" at bounding box center [320, 115] width 104 height 21
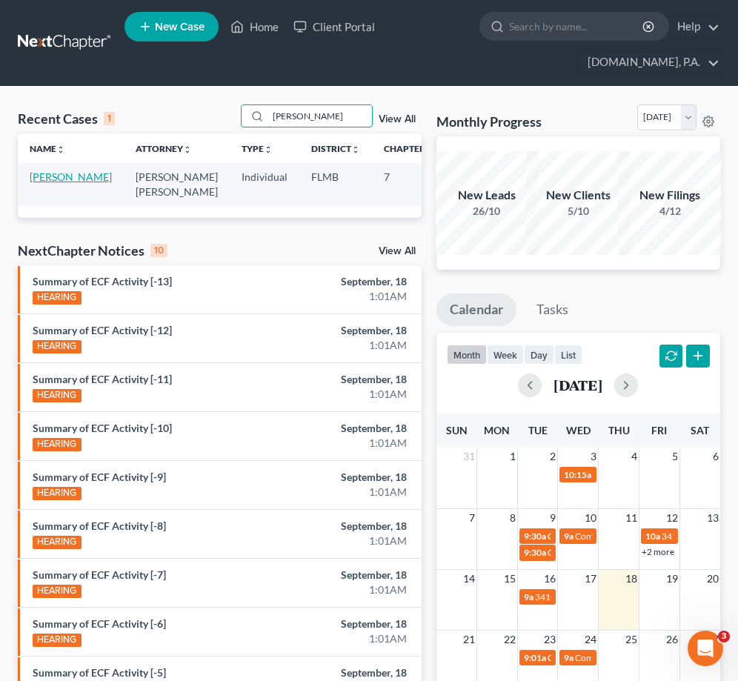
type input "[PERSON_NAME]"
click at [52, 178] on link "[PERSON_NAME]" at bounding box center [71, 176] width 82 height 13
select select "2"
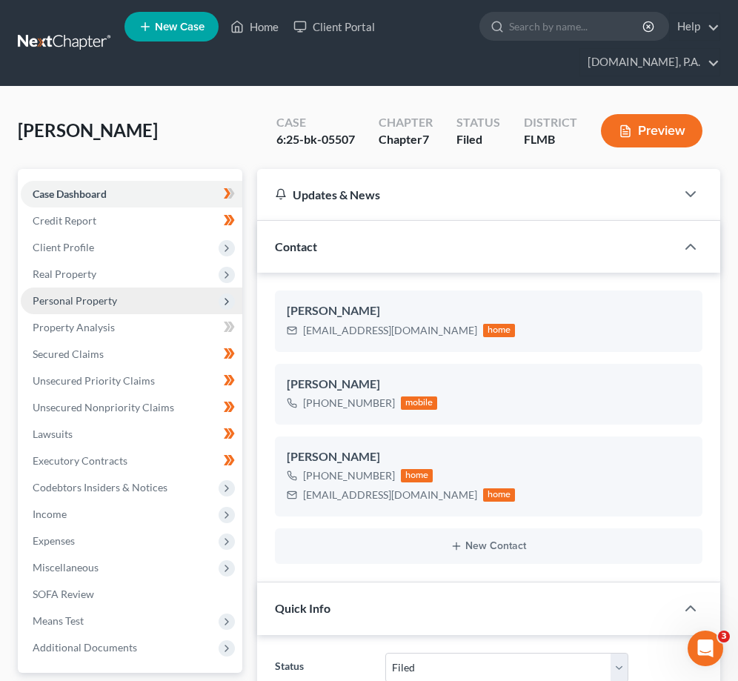
click at [104, 307] on span "Personal Property" at bounding box center [131, 300] width 221 height 27
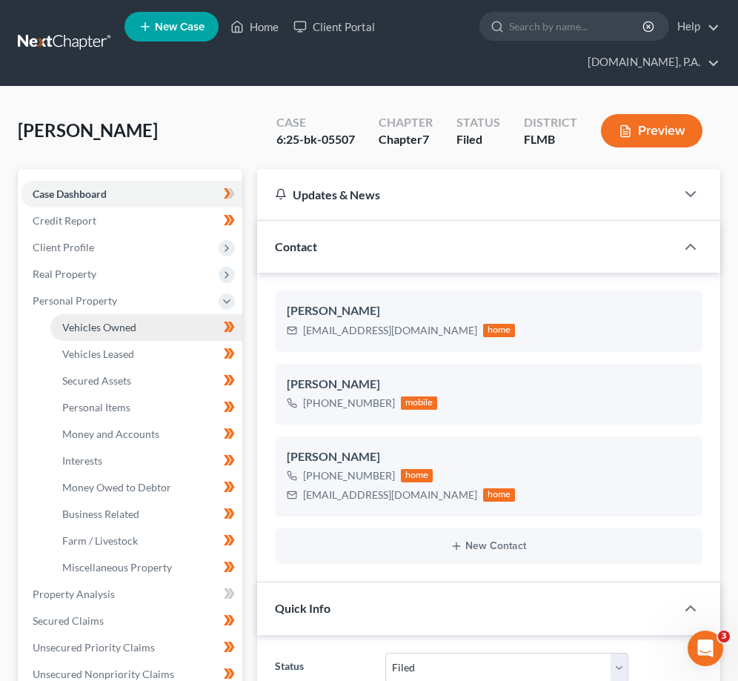
drag, startPoint x: 130, startPoint y: 327, endPoint x: 163, endPoint y: 333, distance: 33.1
click at [130, 327] on span "Vehicles Owned" at bounding box center [99, 327] width 74 height 13
